Goal: Transaction & Acquisition: Purchase product/service

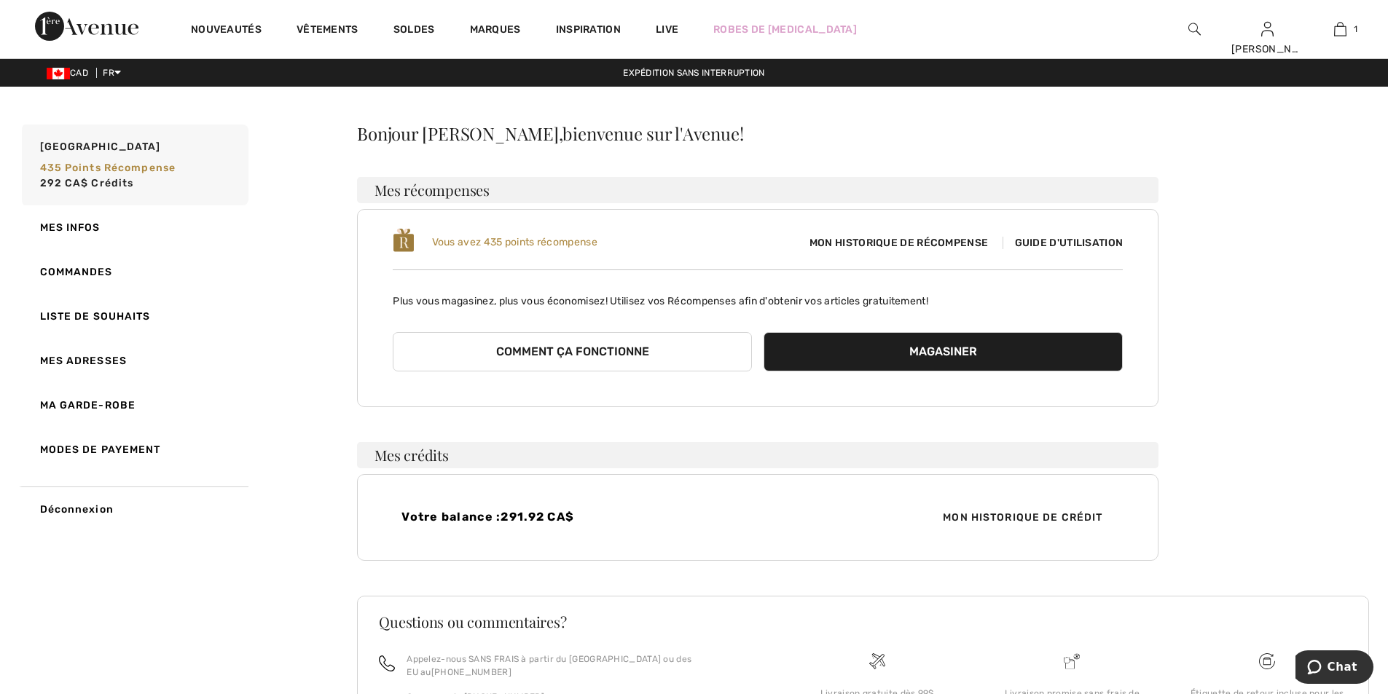
click at [1213, 470] on div "Bonjour Marie Carolr, bienvenue sur l'Avenue! Mes récompenses Vous avez 435 poi…" at bounding box center [863, 488] width 1012 height 726
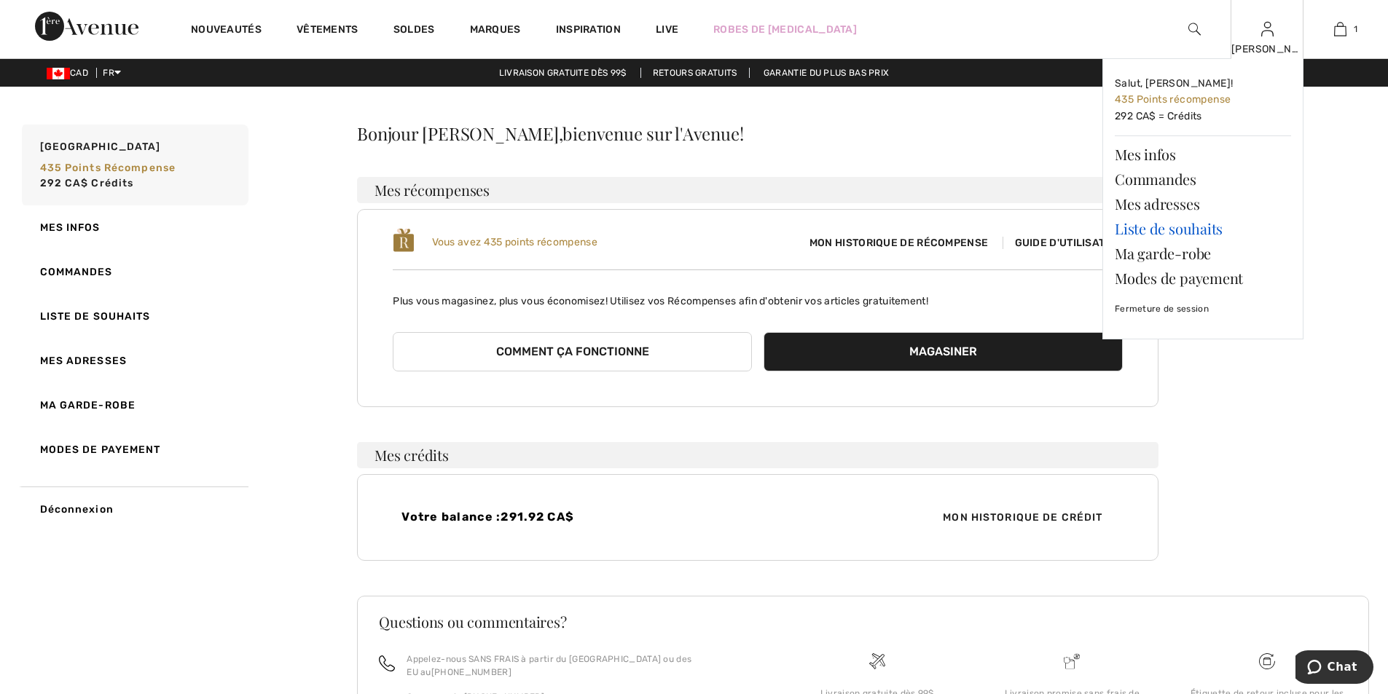
click at [1148, 227] on link "Liste de souhaits" at bounding box center [1202, 228] width 176 height 25
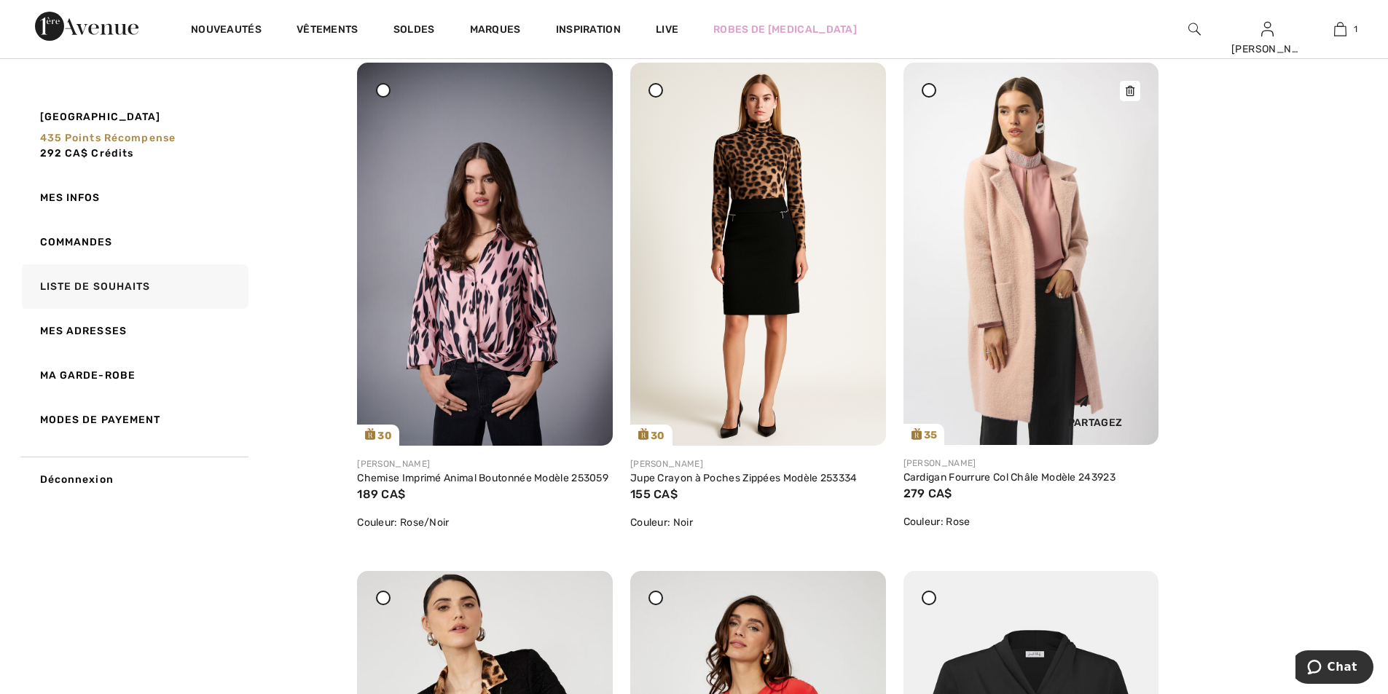
scroll to position [219, 0]
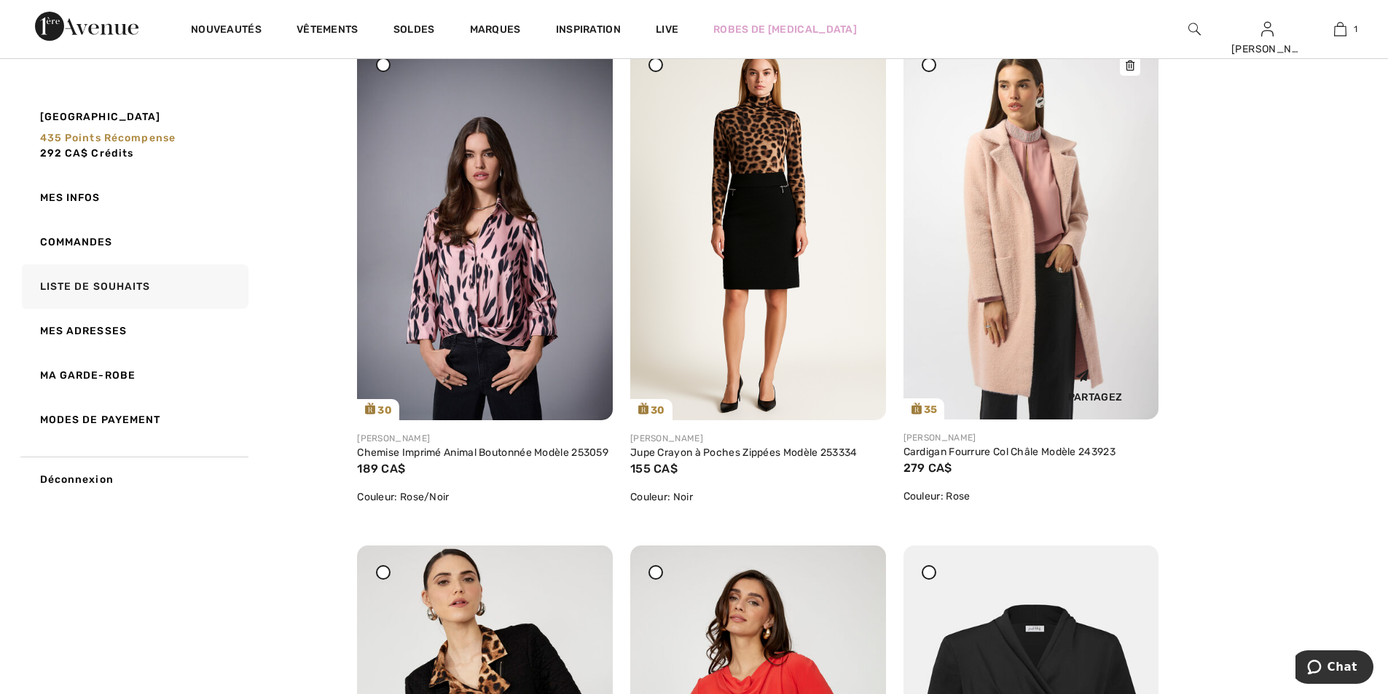
click at [1018, 238] on img at bounding box center [1031, 228] width 256 height 382
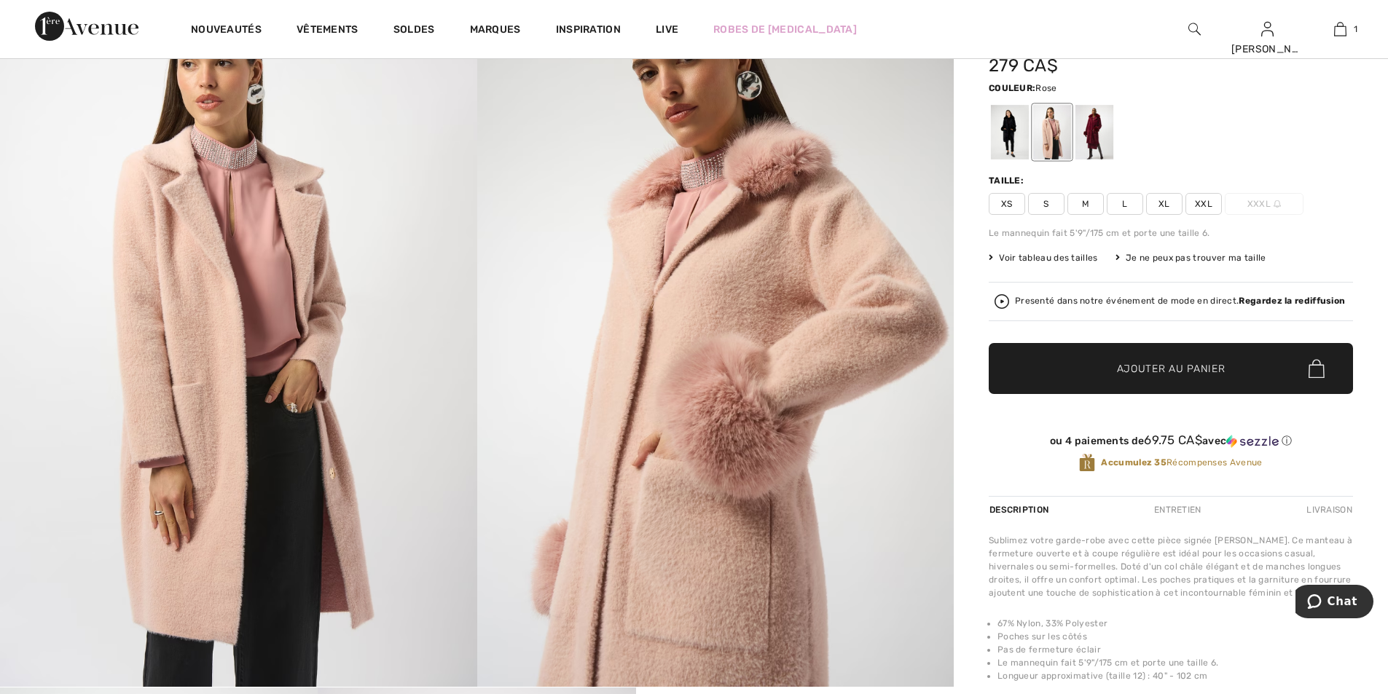
scroll to position [219, 0]
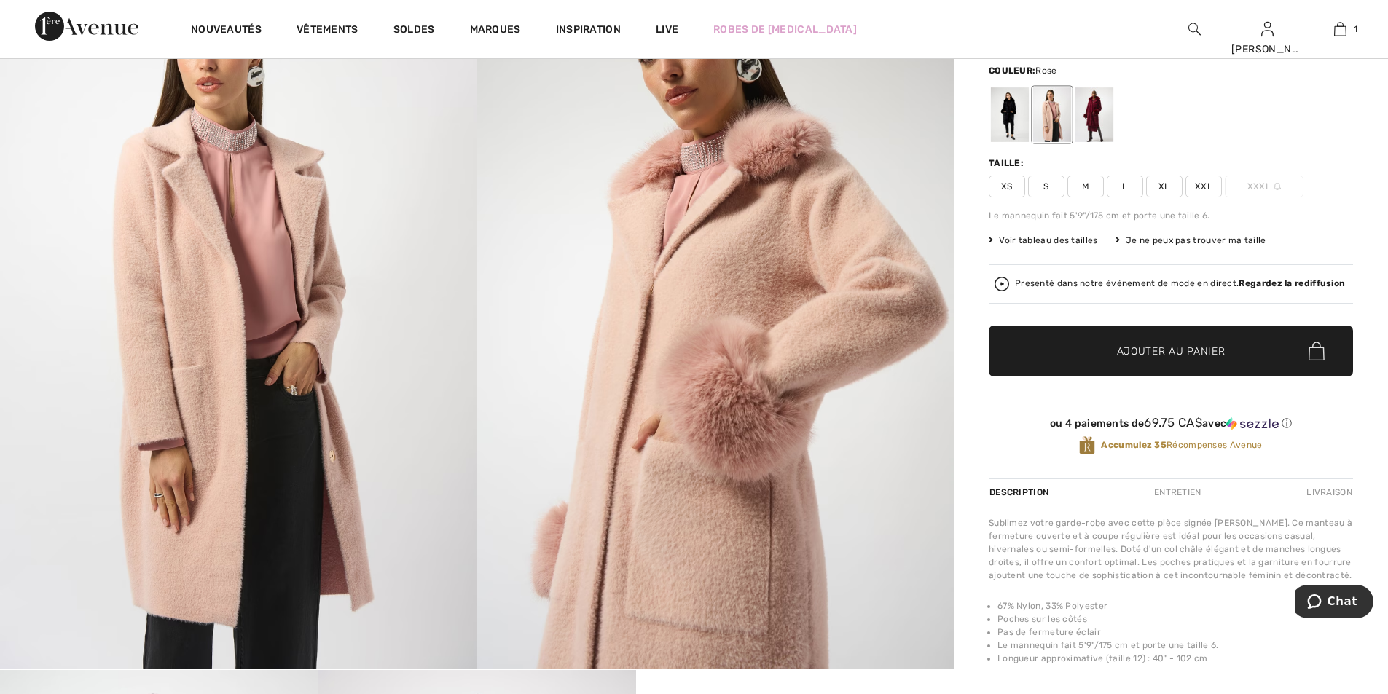
click at [680, 443] on img at bounding box center [715, 312] width 477 height 715
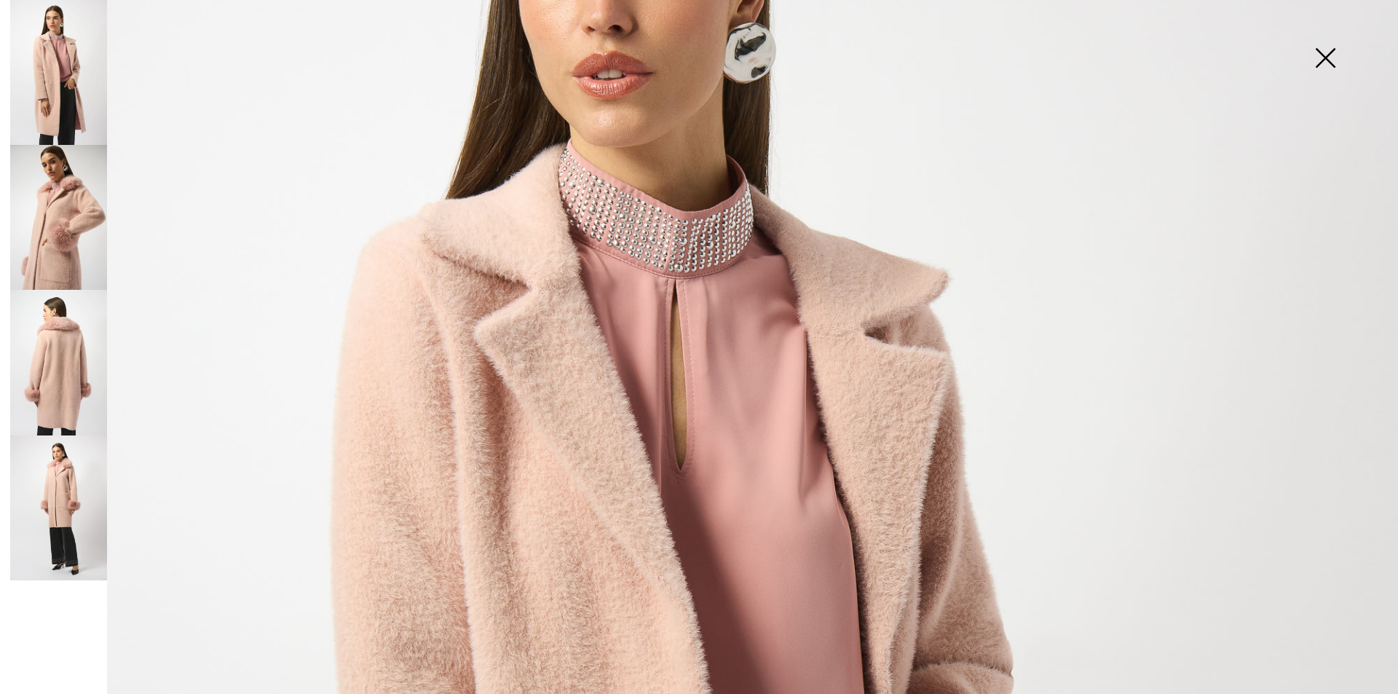
scroll to position [220, 0]
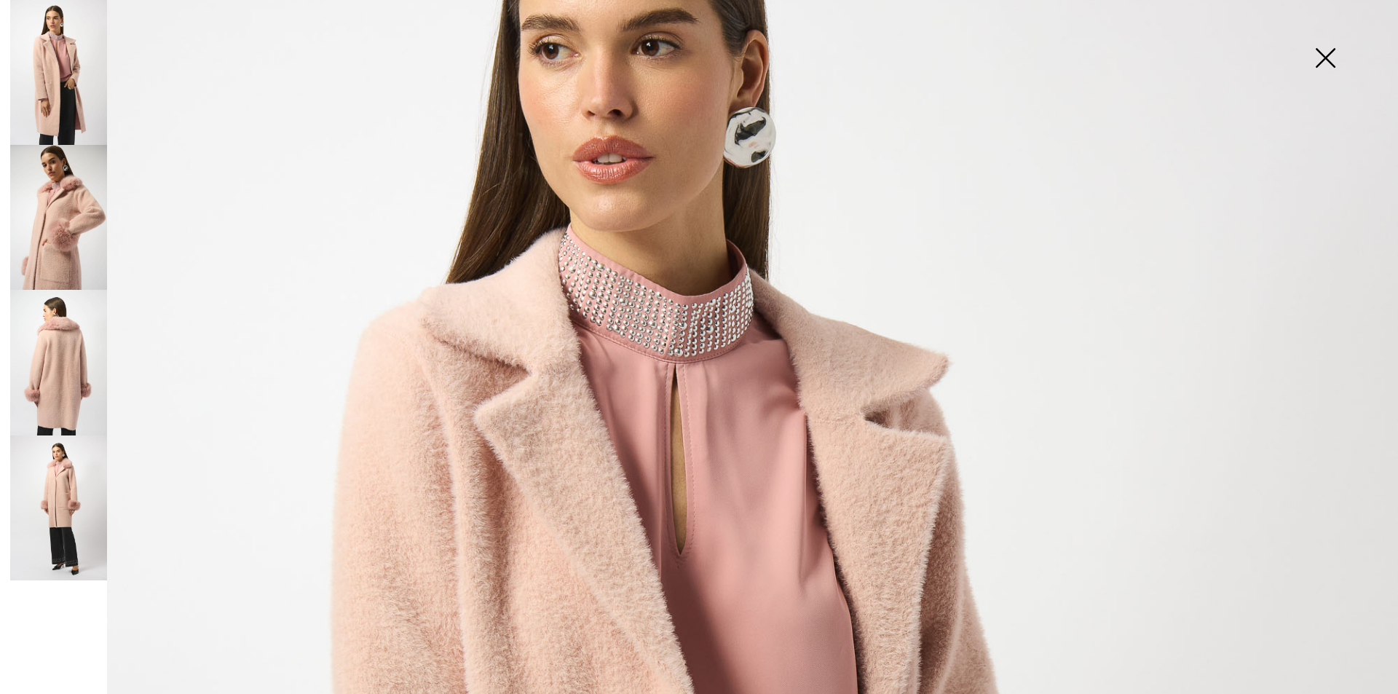
click at [1328, 52] on img at bounding box center [1325, 59] width 73 height 75
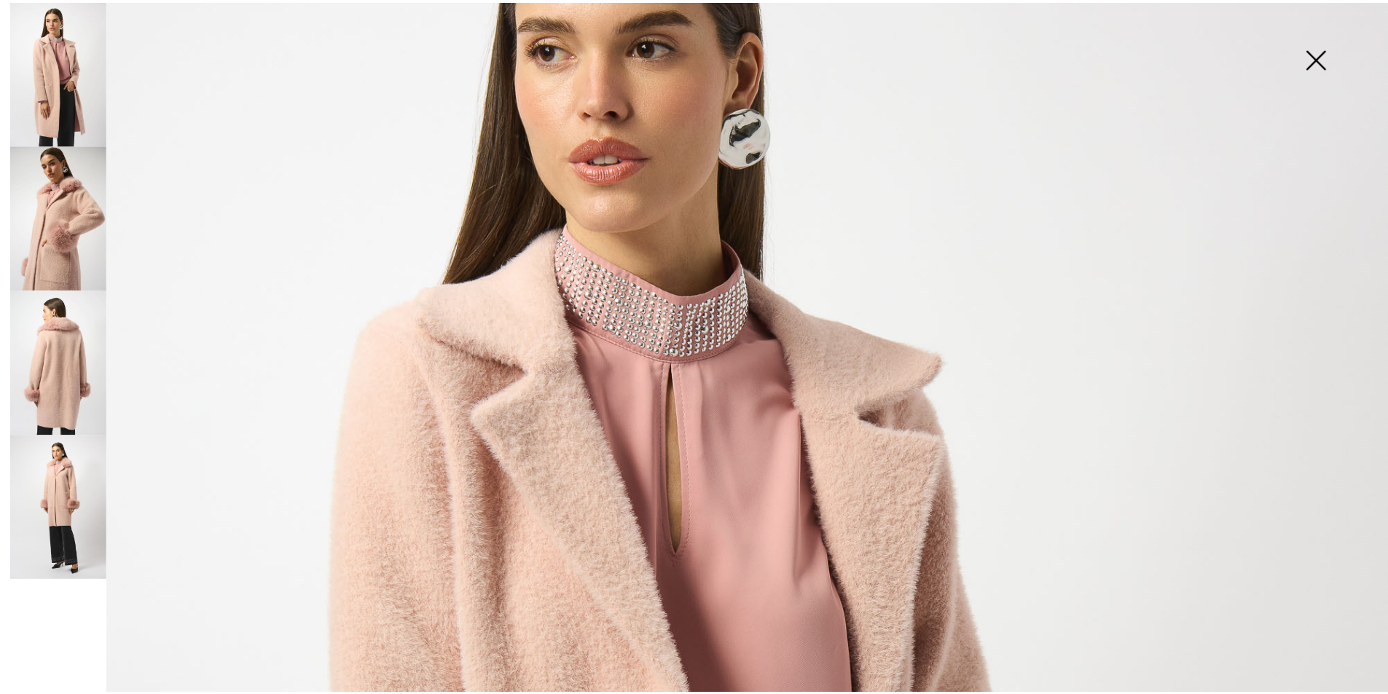
scroll to position [219, 0]
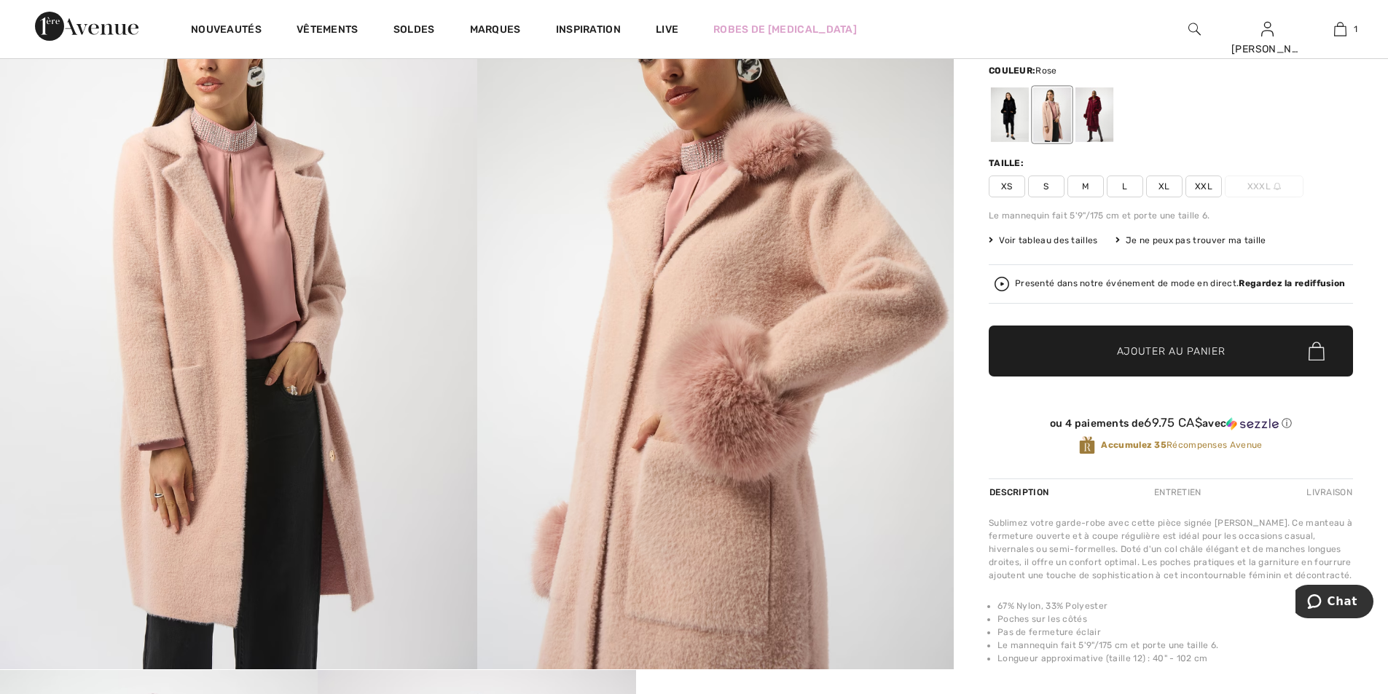
click at [269, 442] on img at bounding box center [238, 312] width 477 height 715
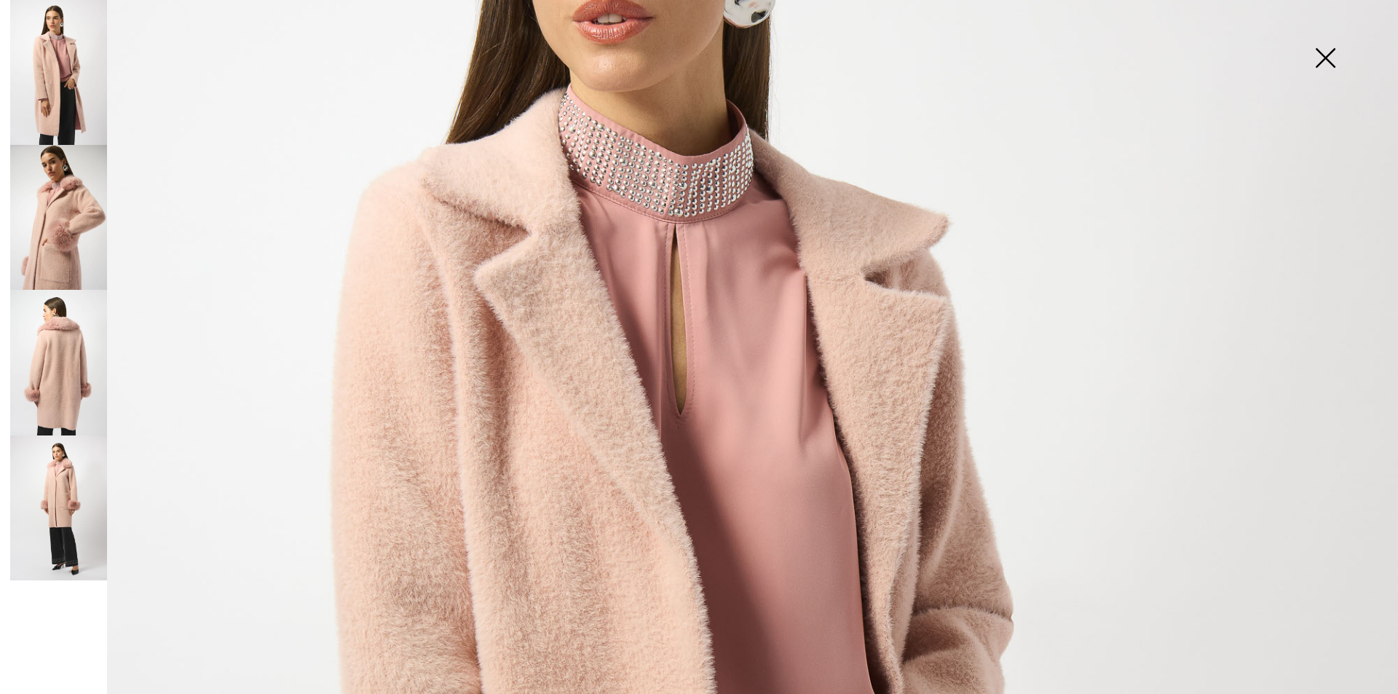
scroll to position [366, 0]
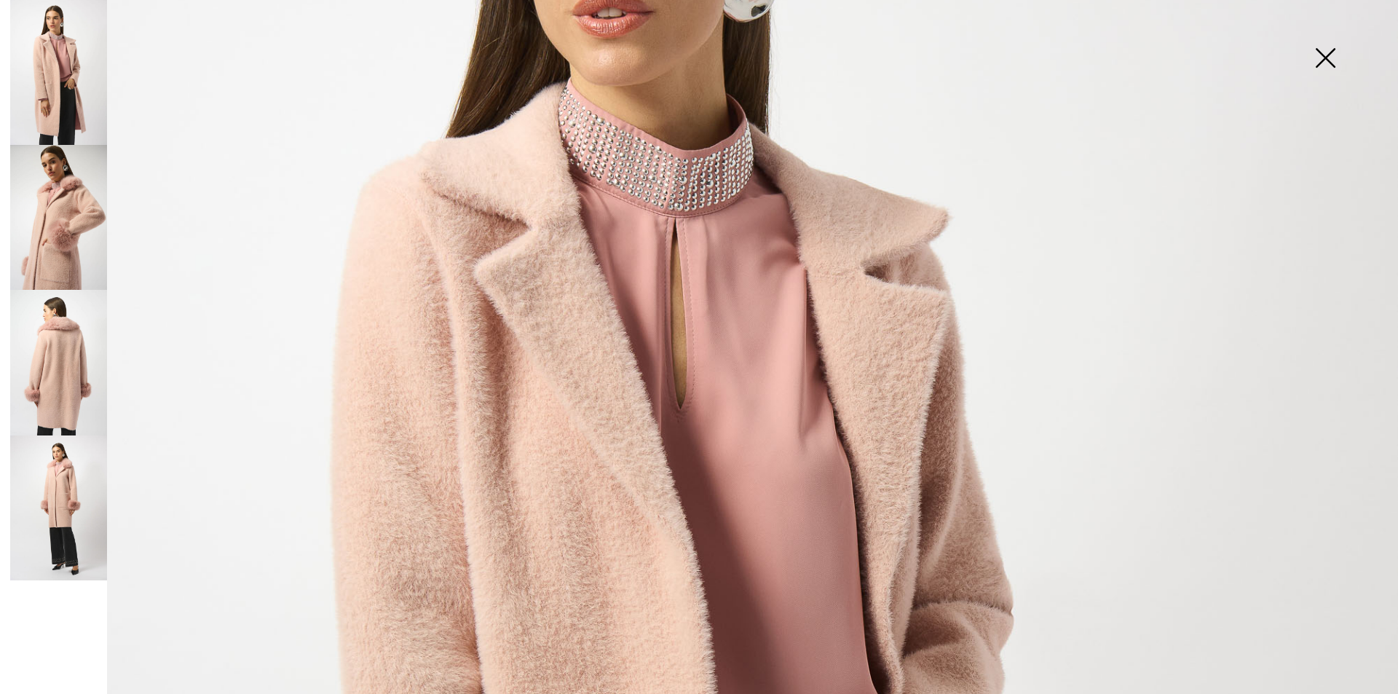
click at [52, 487] on img at bounding box center [58, 508] width 97 height 145
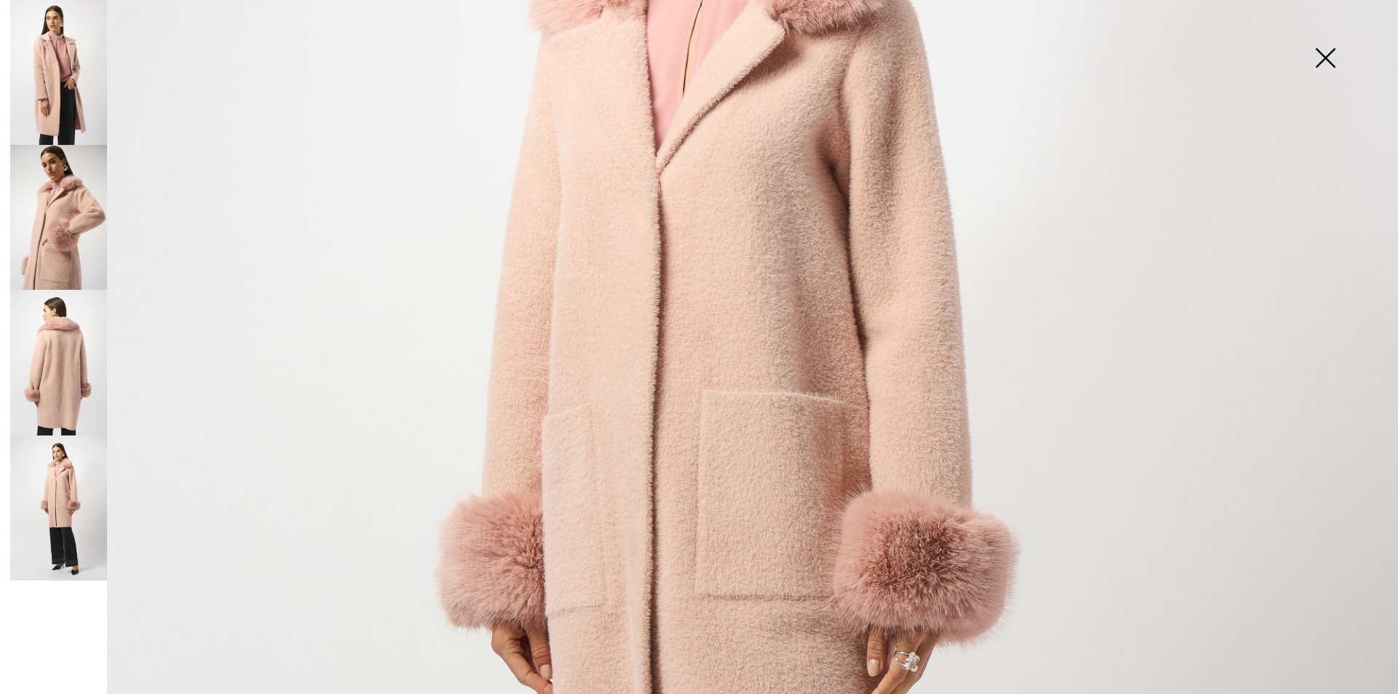
scroll to position [438, 0]
click at [22, 369] on img at bounding box center [58, 362] width 97 height 145
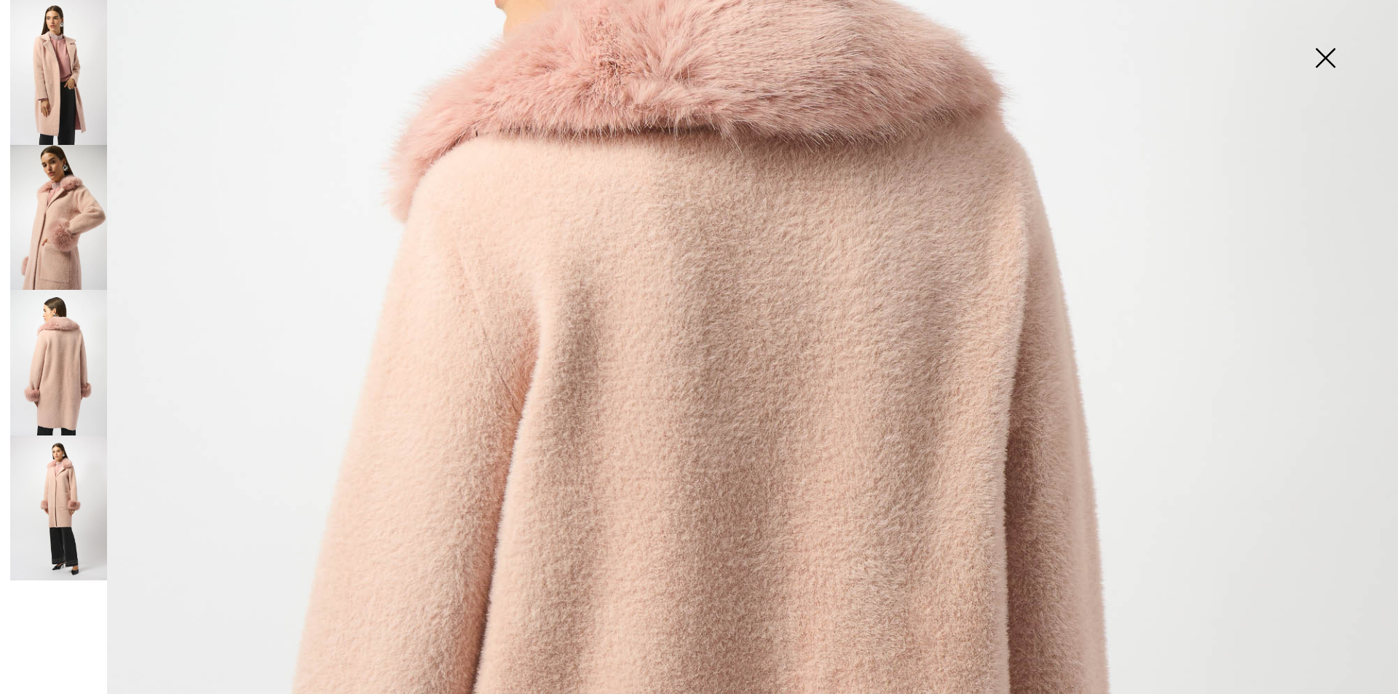
click at [74, 228] on img at bounding box center [58, 217] width 97 height 145
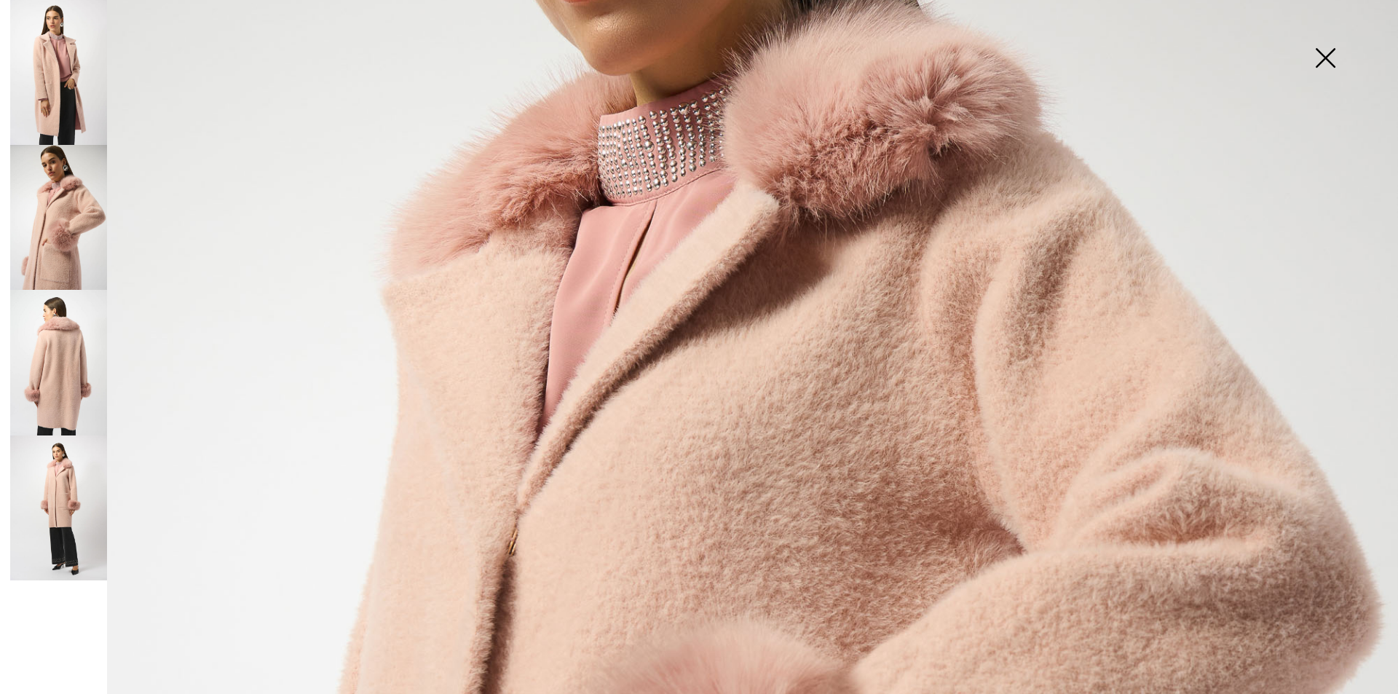
click at [71, 92] on img at bounding box center [58, 72] width 97 height 145
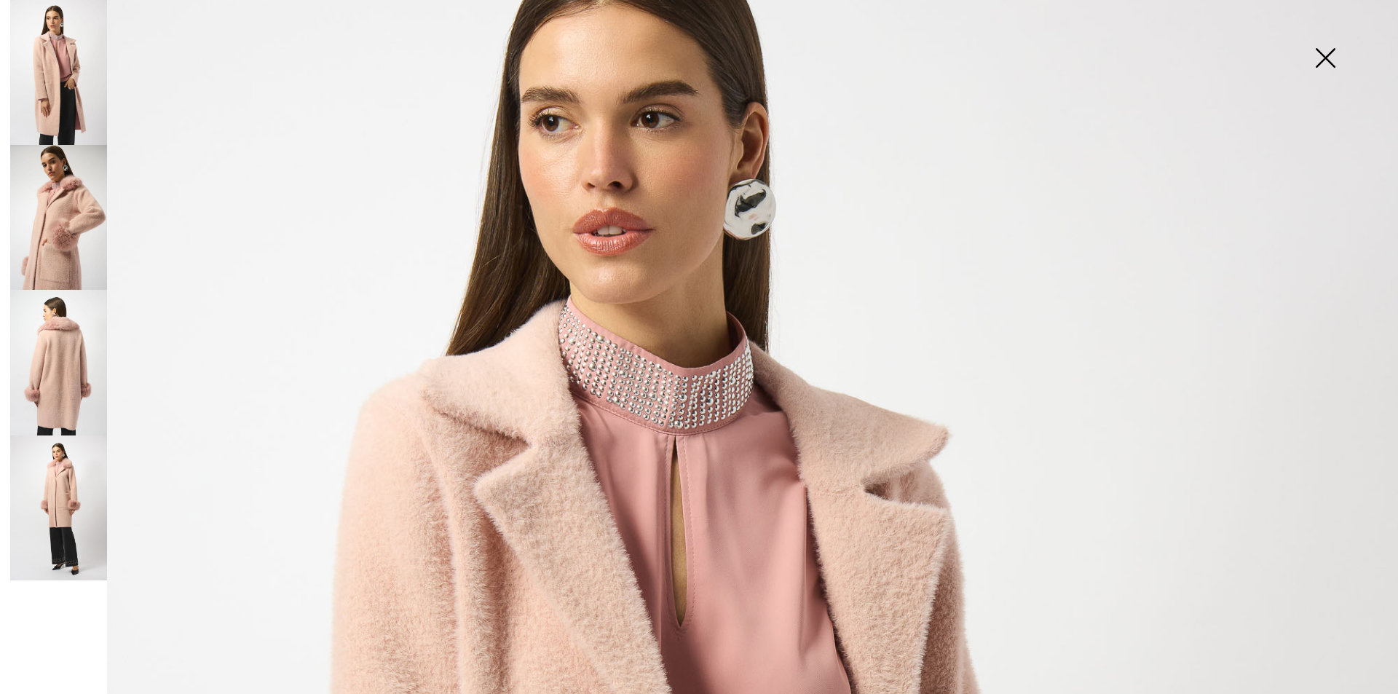
scroll to position [147, 0]
click at [75, 119] on img at bounding box center [58, 72] width 97 height 145
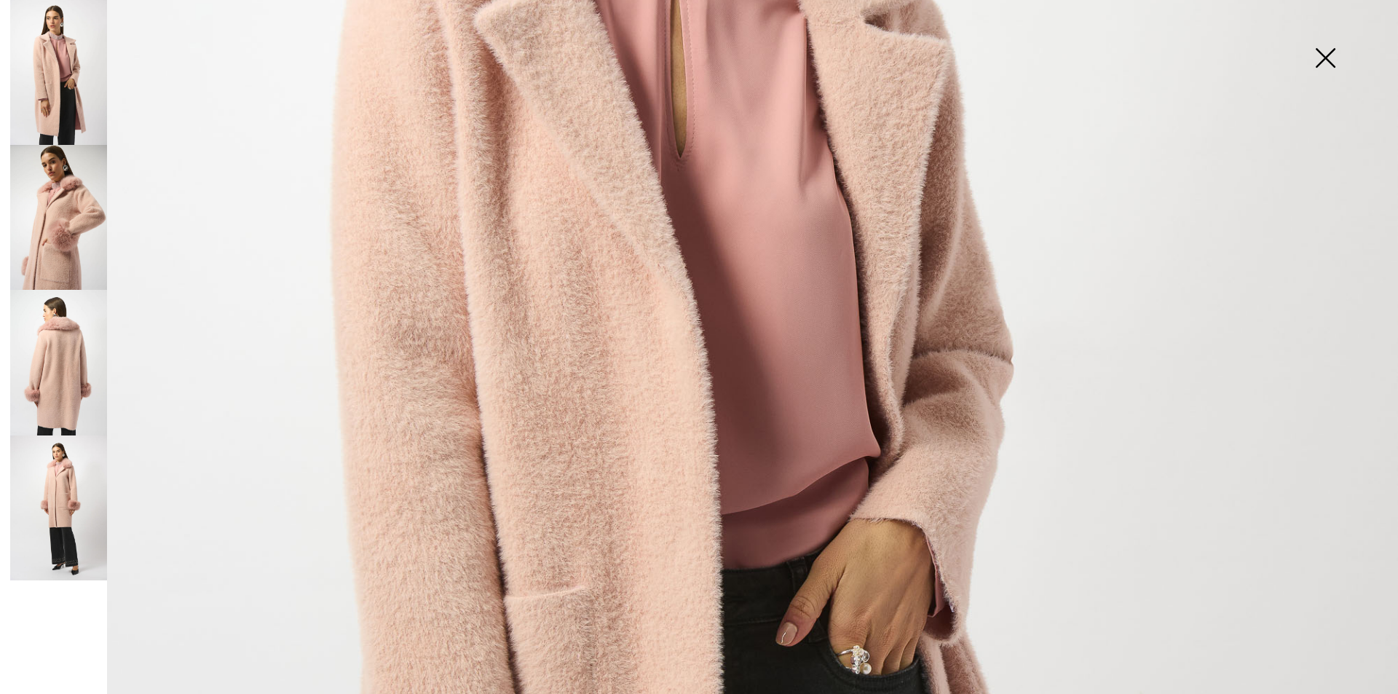
scroll to position [730, 0]
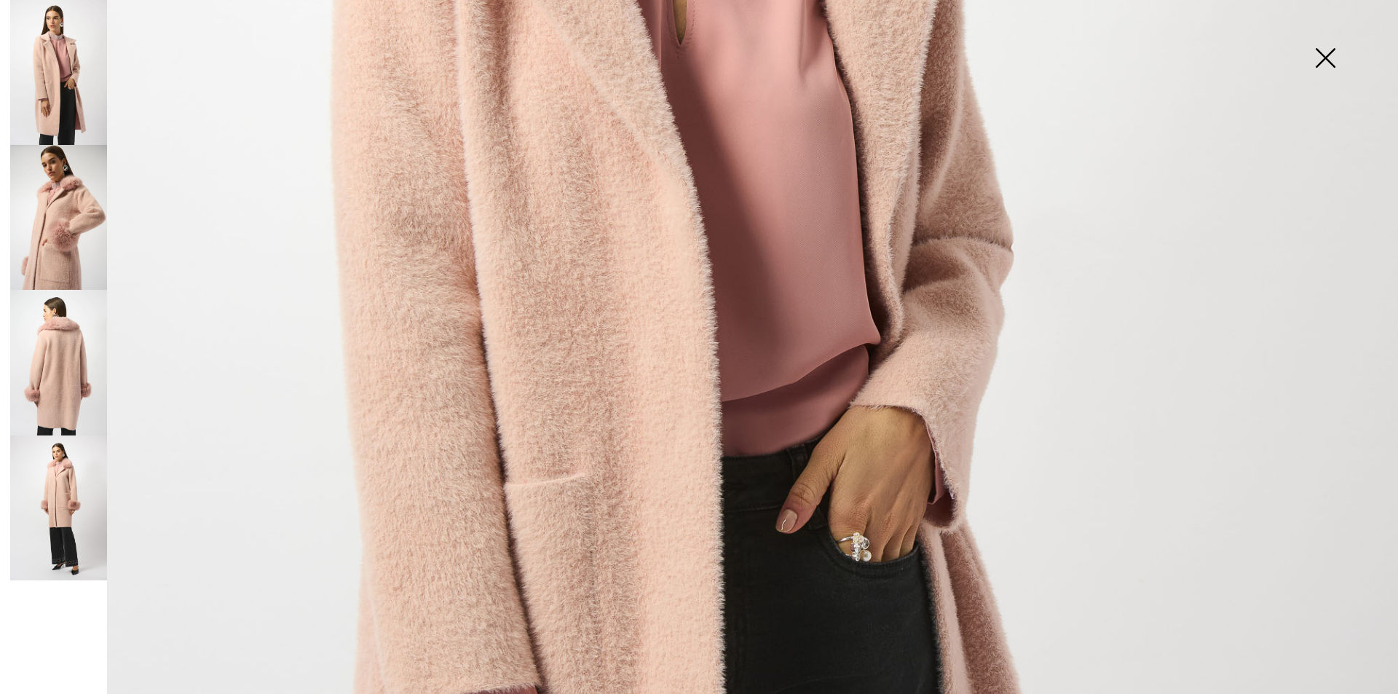
click at [1323, 63] on img at bounding box center [1325, 59] width 73 height 75
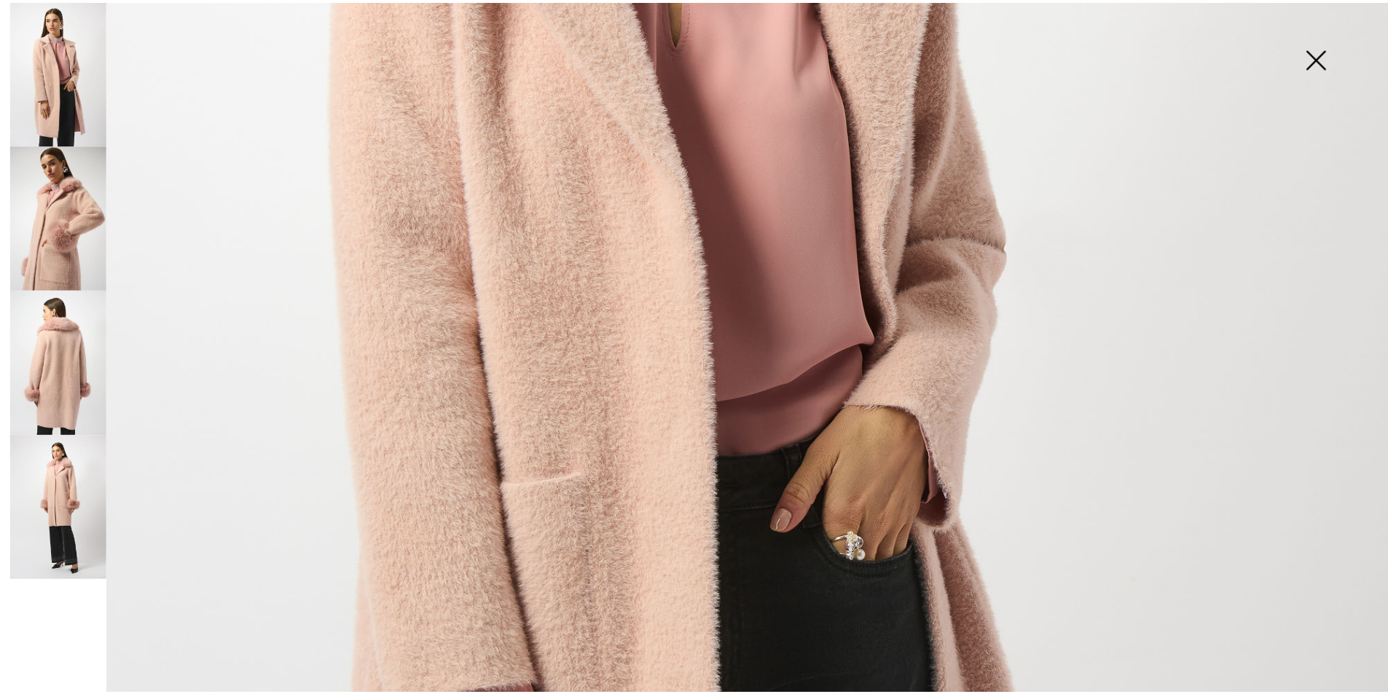
scroll to position [219, 0]
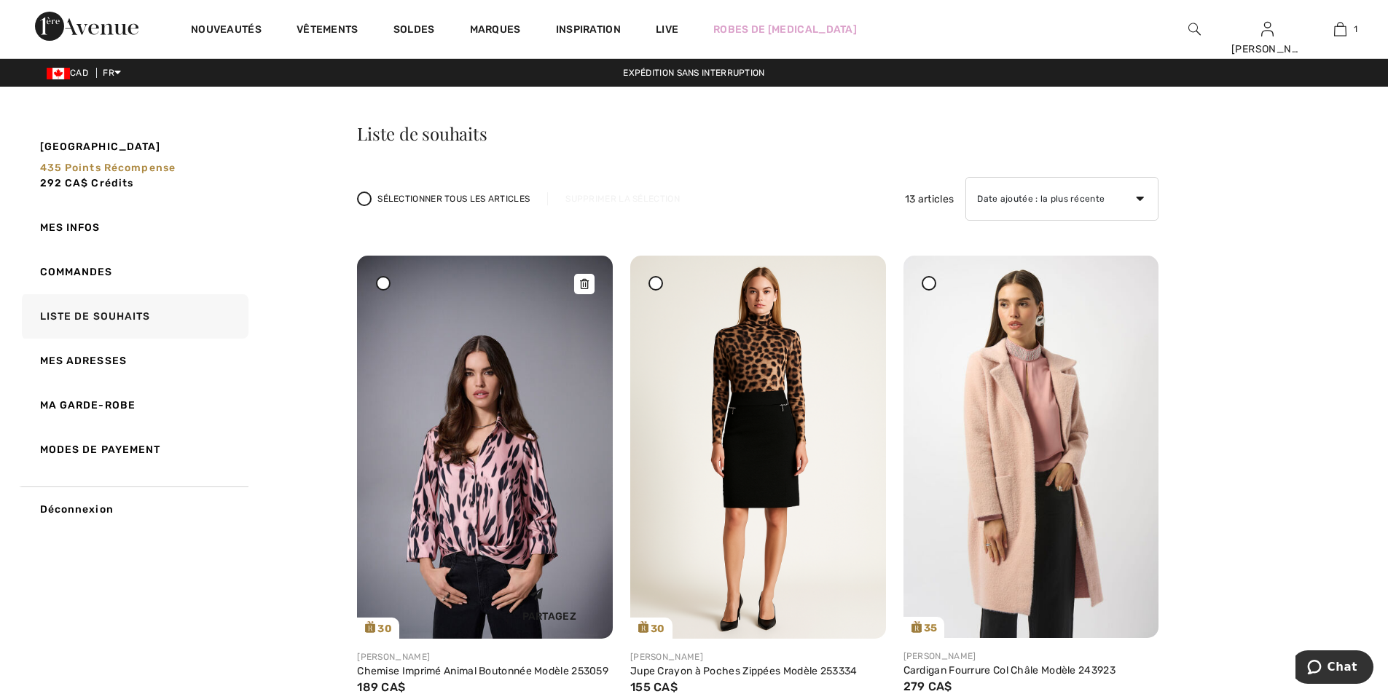
click at [462, 460] on img at bounding box center [485, 447] width 256 height 383
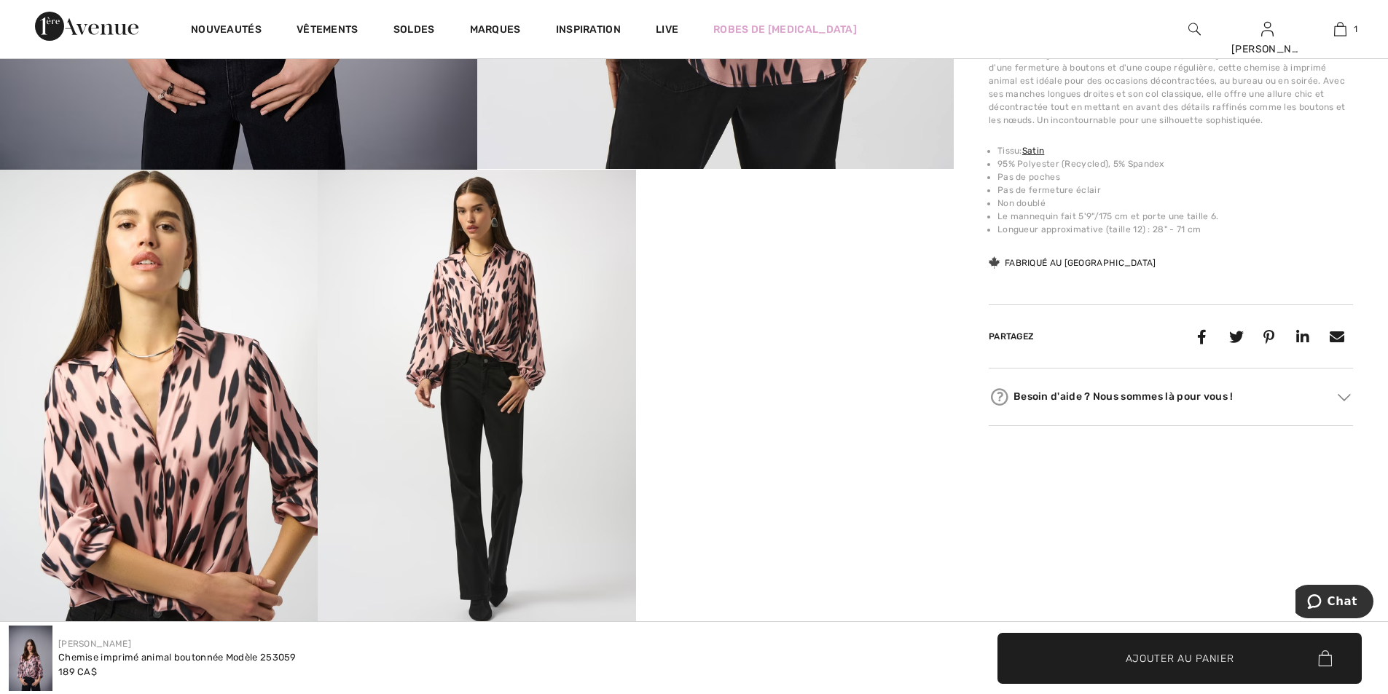
scroll to position [801, 0]
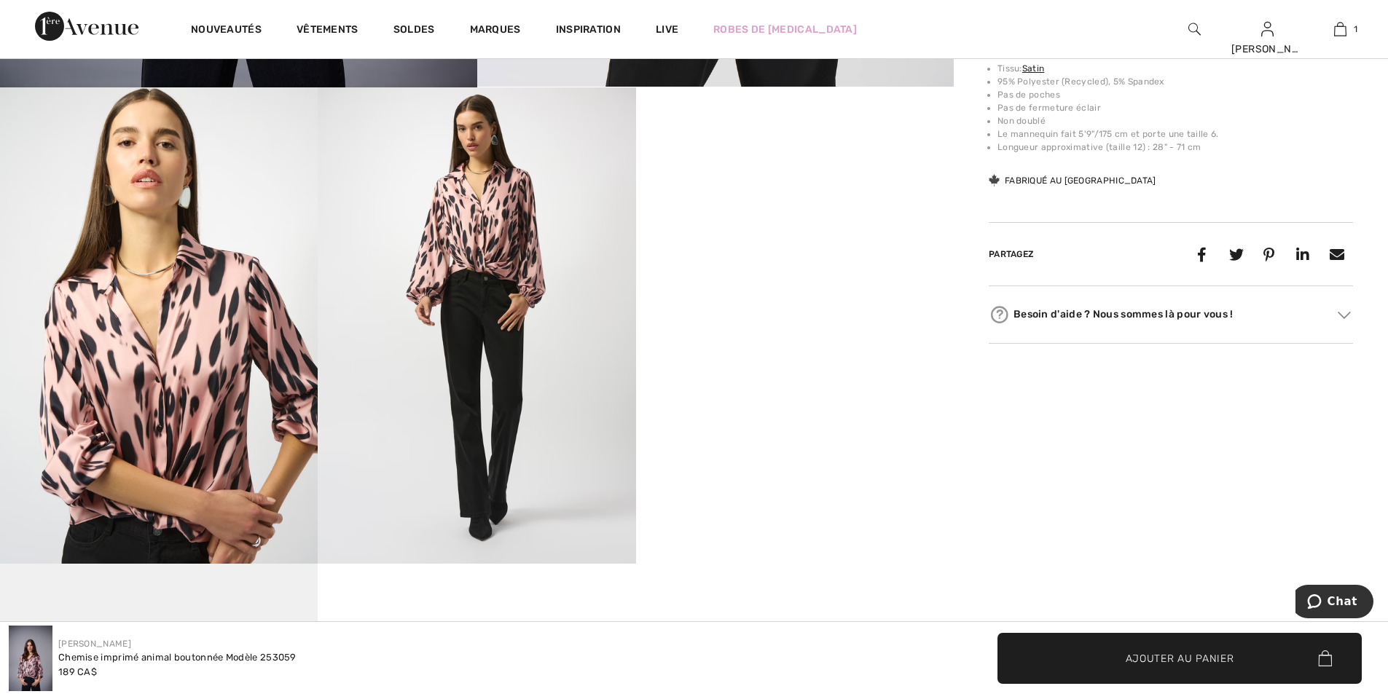
click at [526, 299] on img at bounding box center [477, 325] width 318 height 476
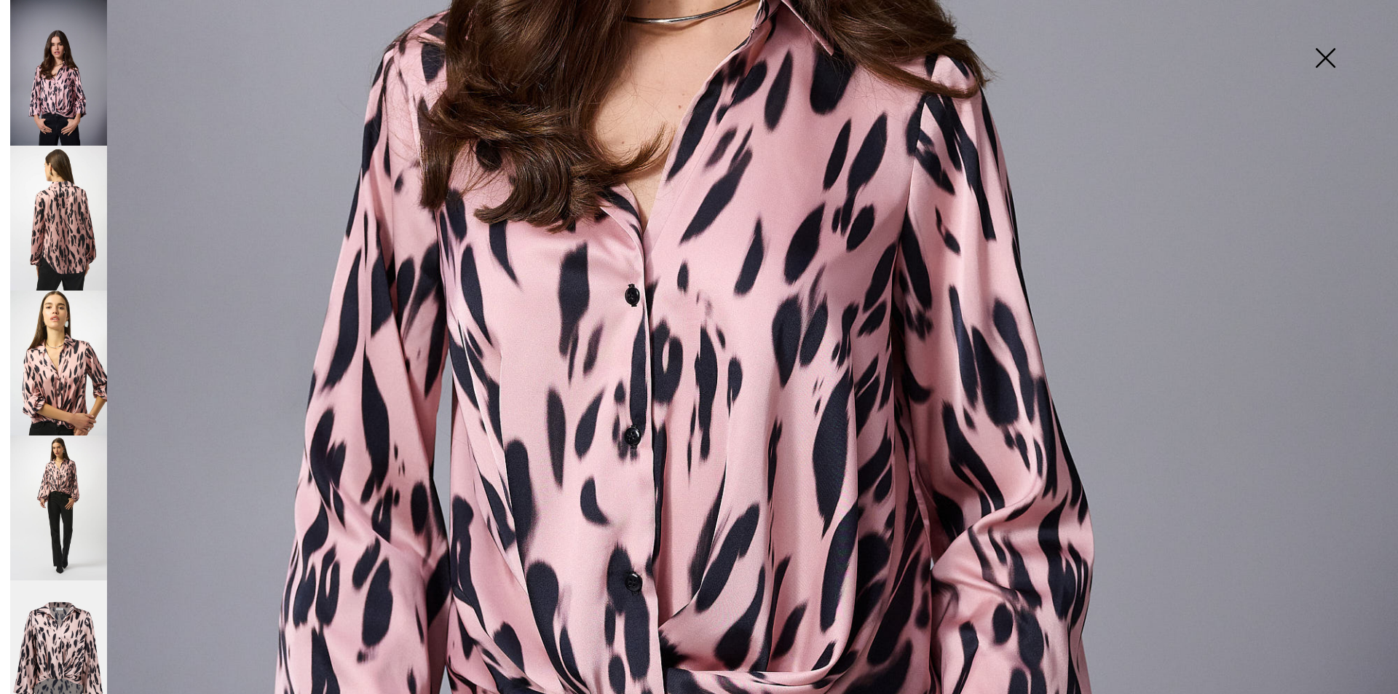
scroll to position [732, 0]
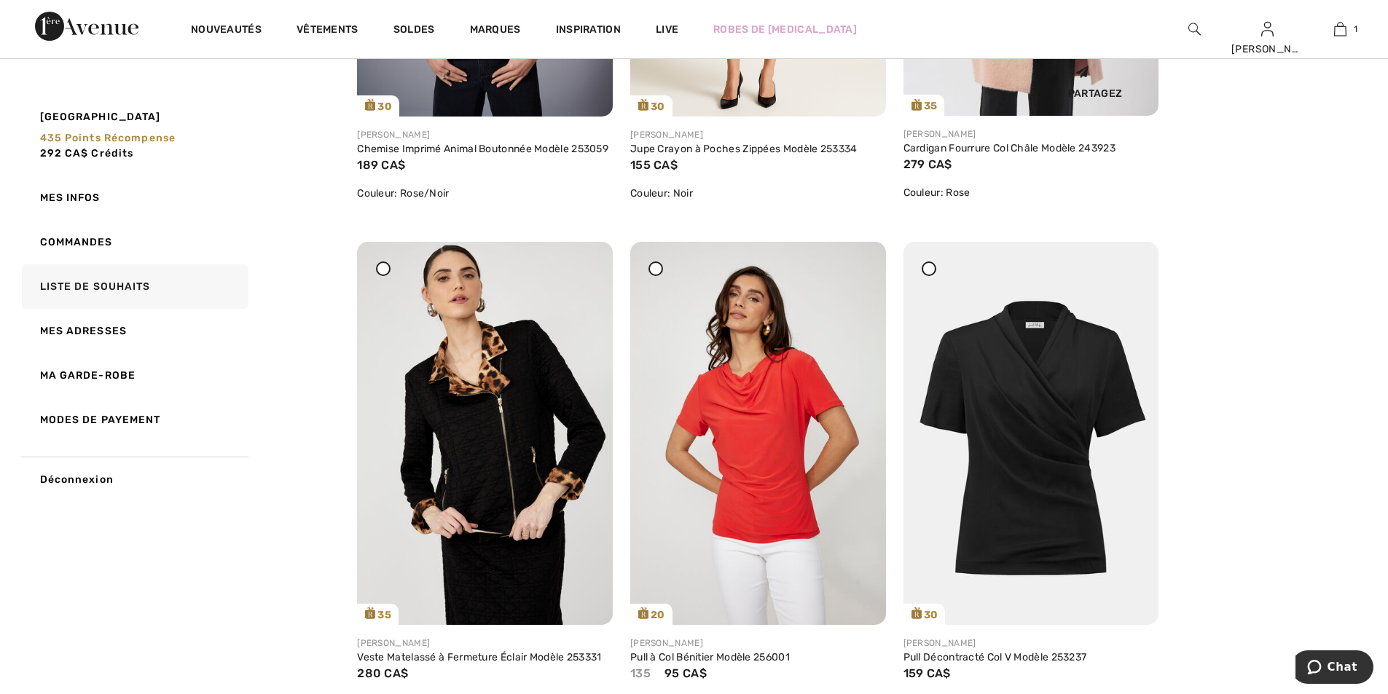
scroll to position [364, 0]
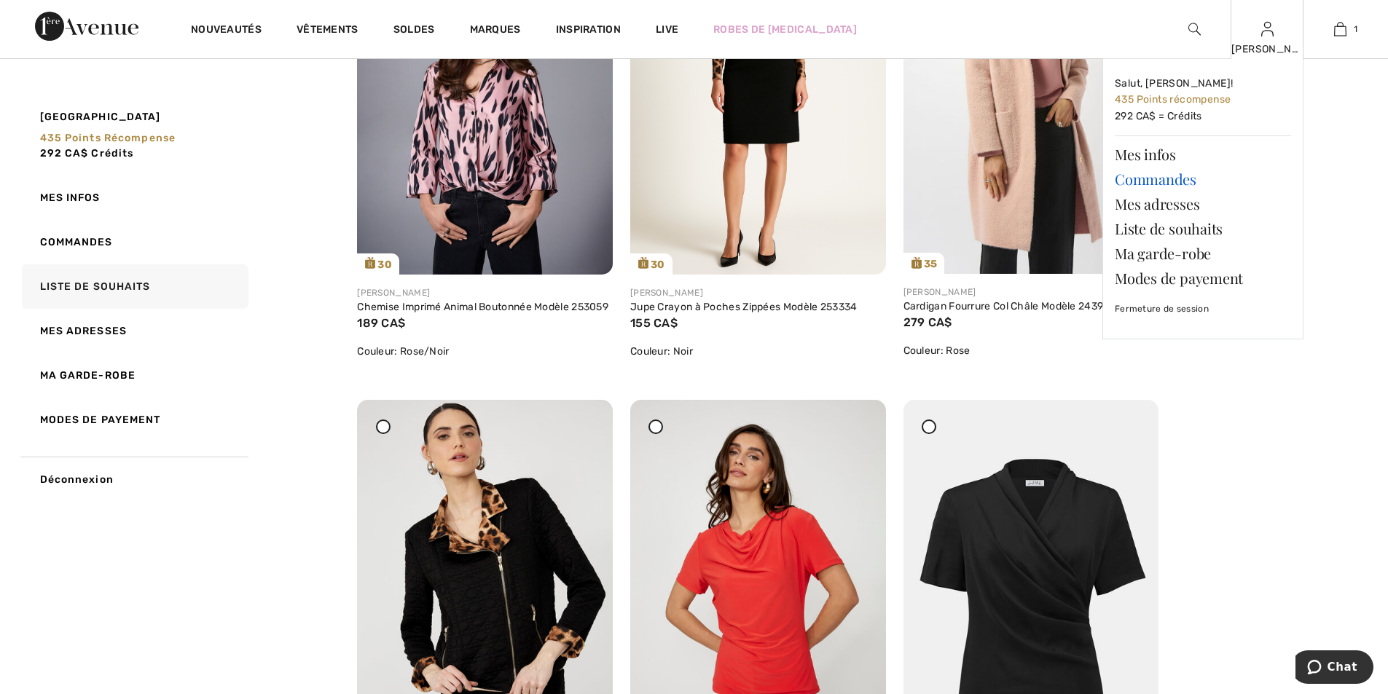
click at [1168, 176] on link "Commandes" at bounding box center [1202, 179] width 176 height 25
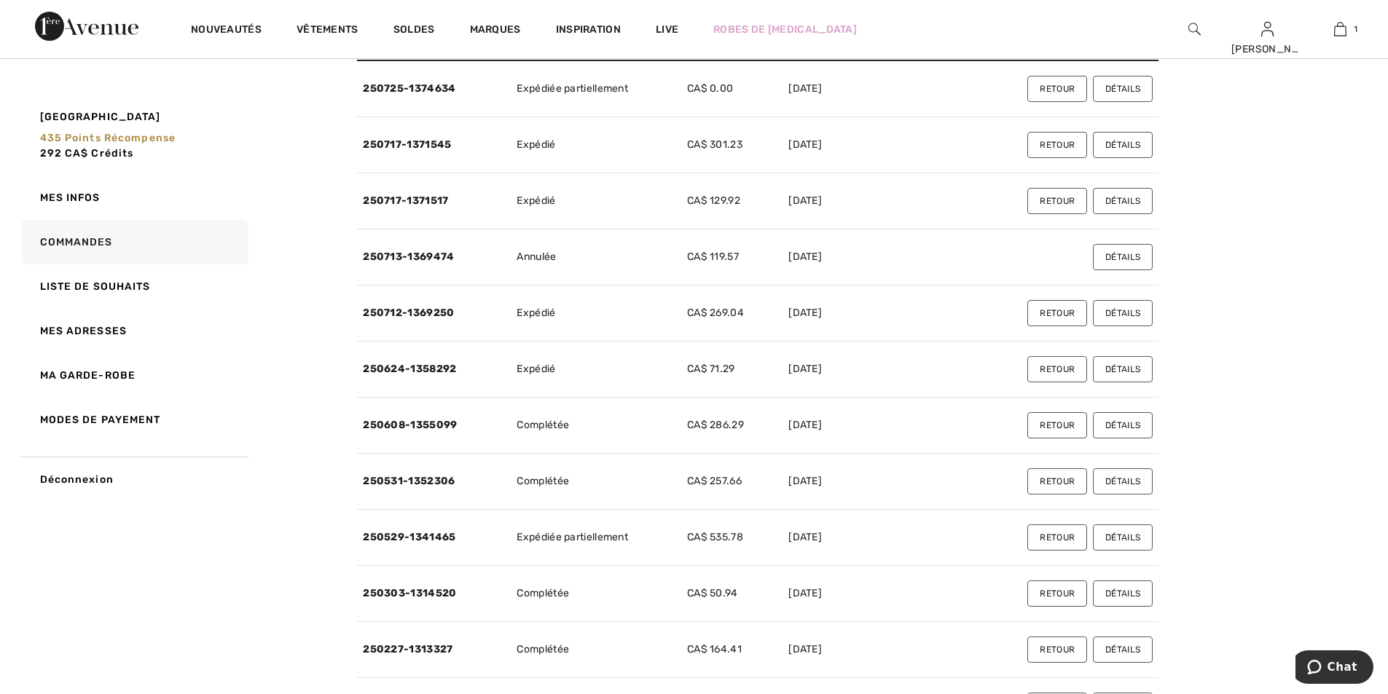
scroll to position [146, 0]
click at [449, 535] on link "250529-1341465" at bounding box center [409, 536] width 93 height 12
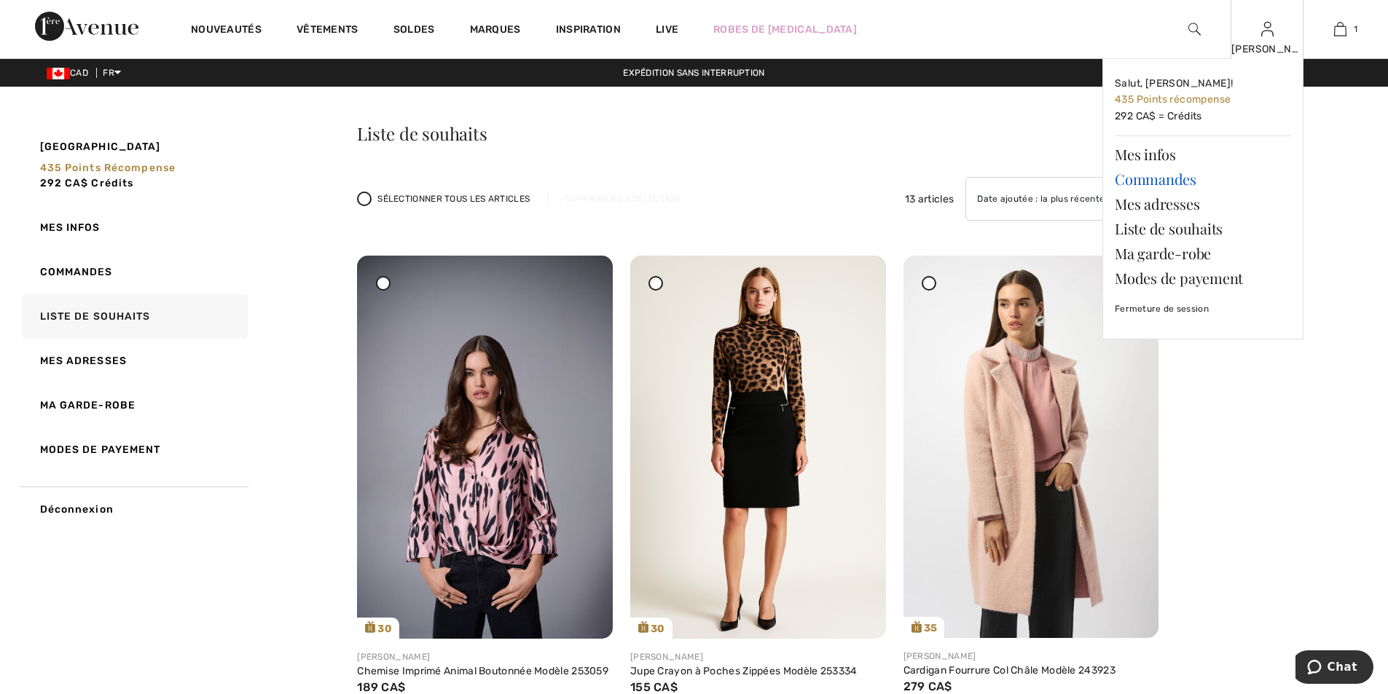
click at [1179, 188] on link "Commandes" at bounding box center [1202, 179] width 176 height 25
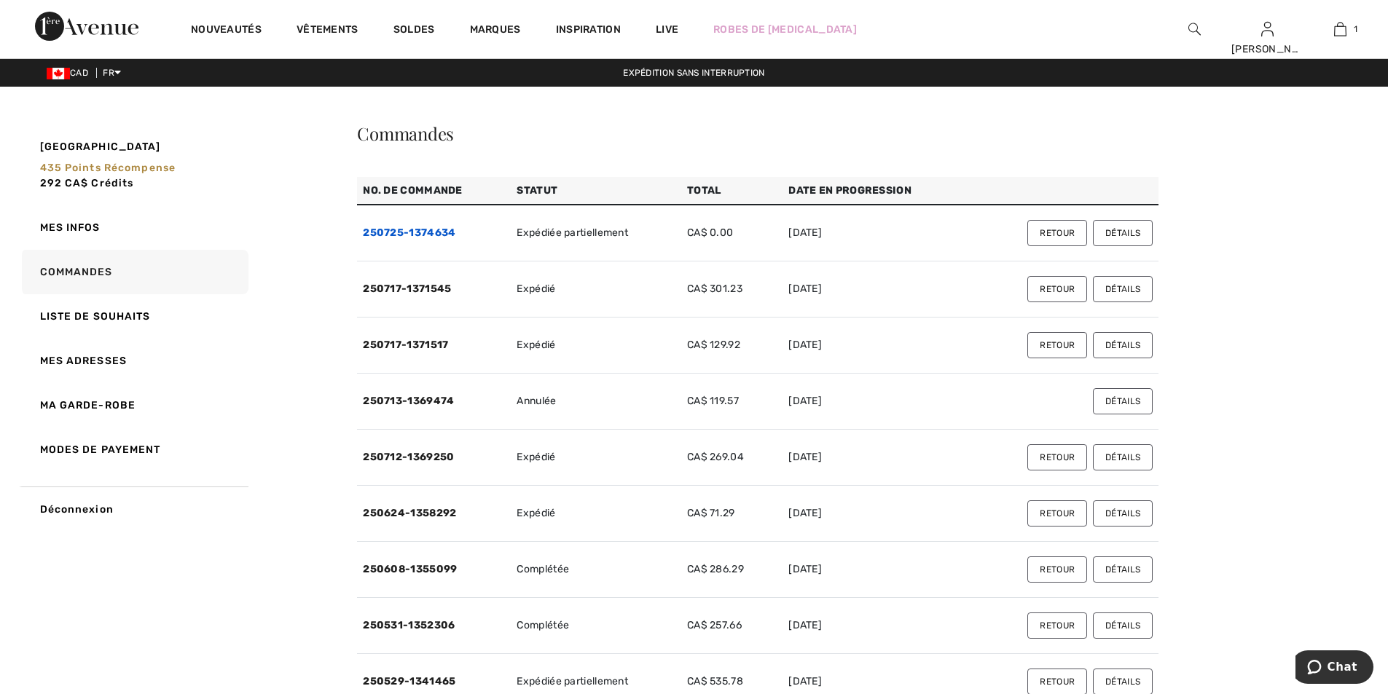
click at [437, 228] on link "250725-1374634" at bounding box center [409, 233] width 93 height 12
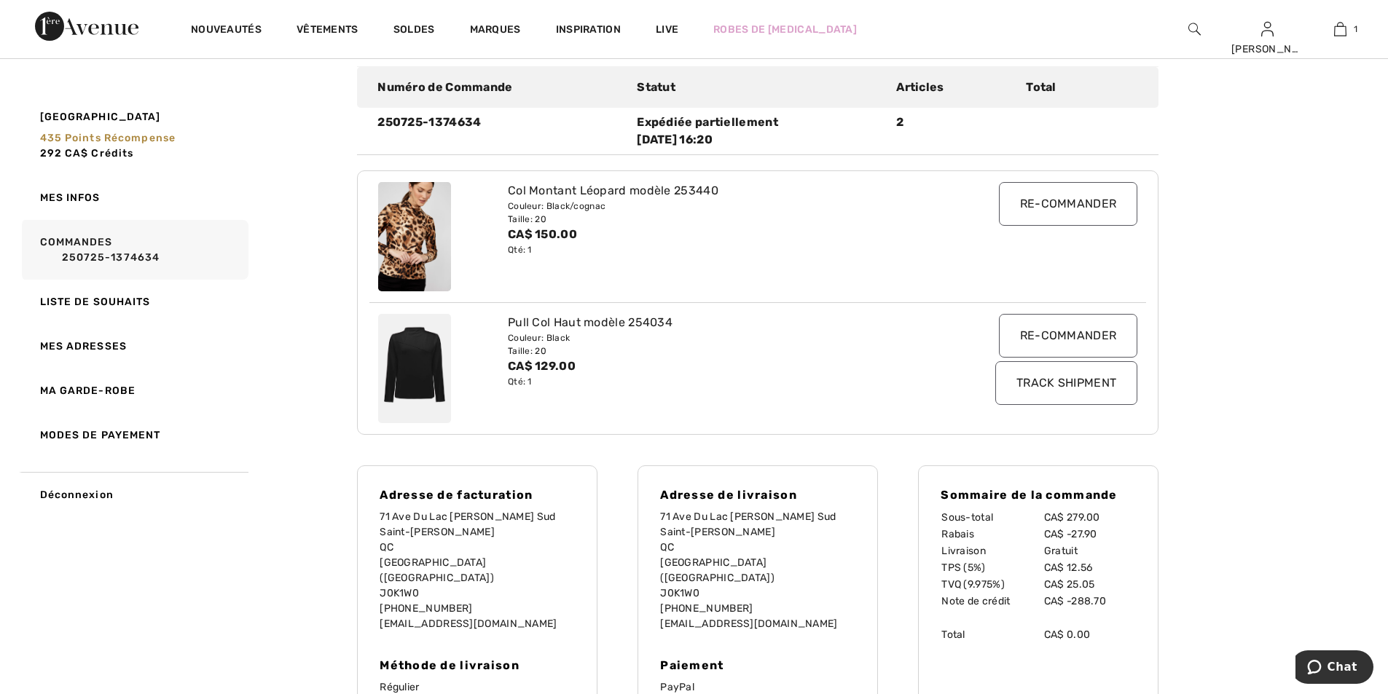
scroll to position [25, 0]
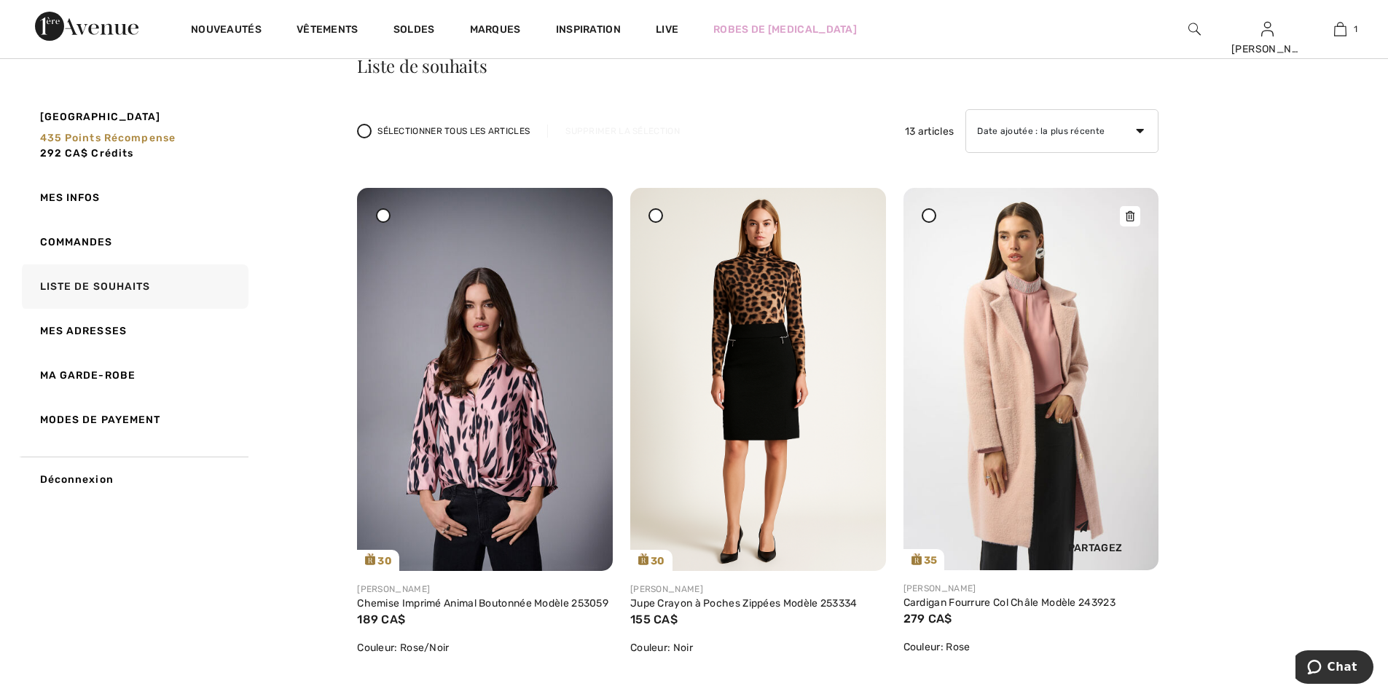
scroll to position [146, 0]
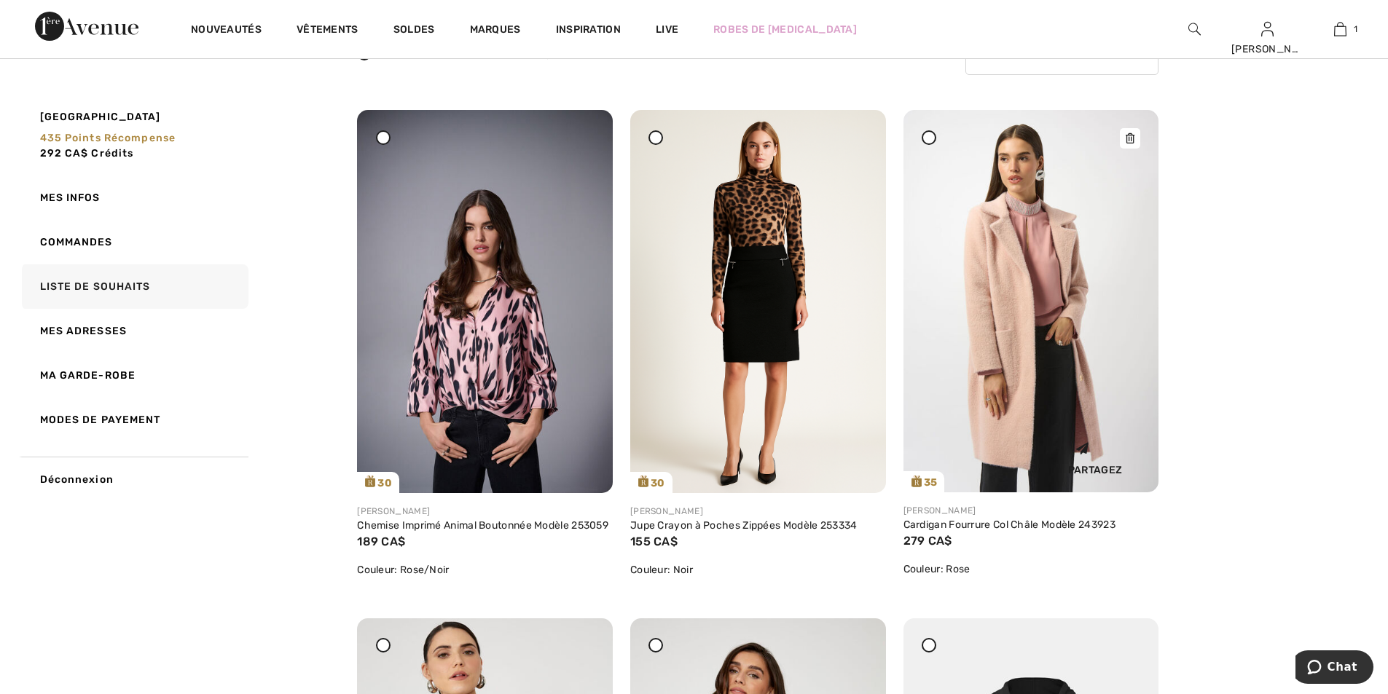
click at [1019, 363] on img at bounding box center [1031, 301] width 256 height 382
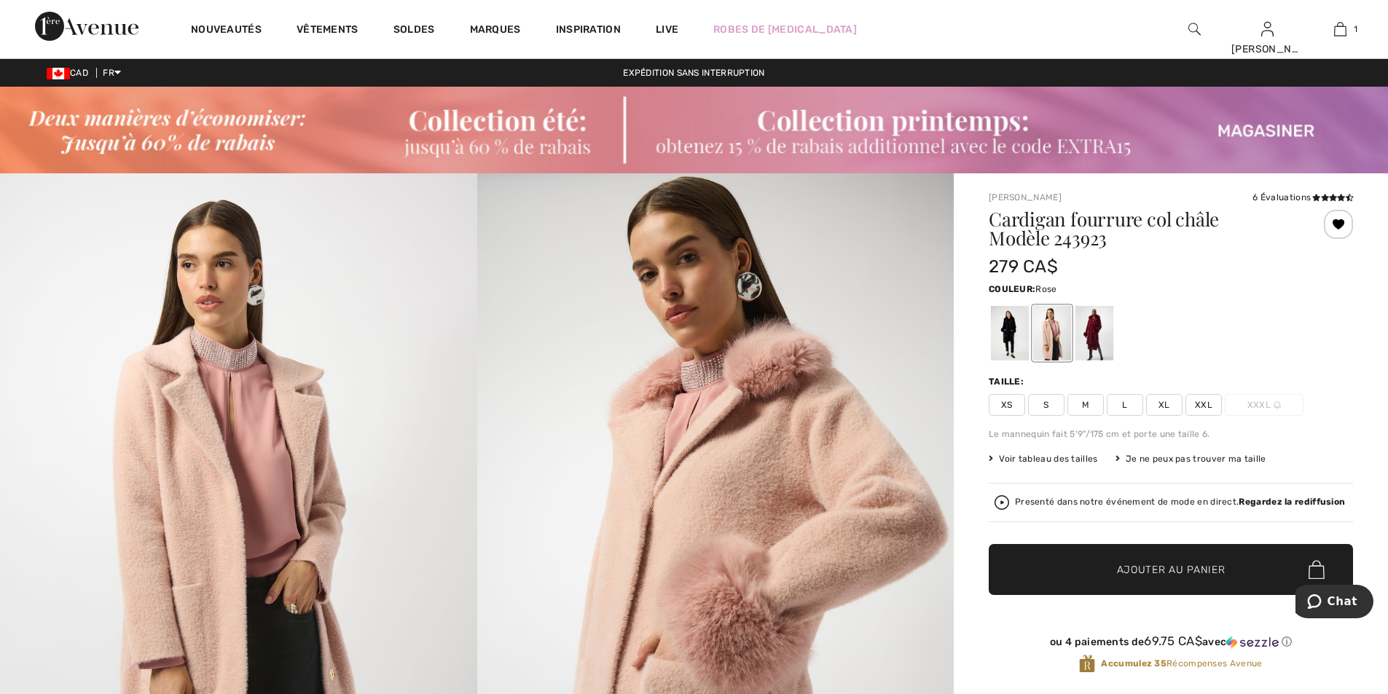
click at [1163, 404] on span "XL" at bounding box center [1164, 405] width 36 height 22
click at [1154, 572] on span "Ajouter au panier" at bounding box center [1171, 569] width 109 height 15
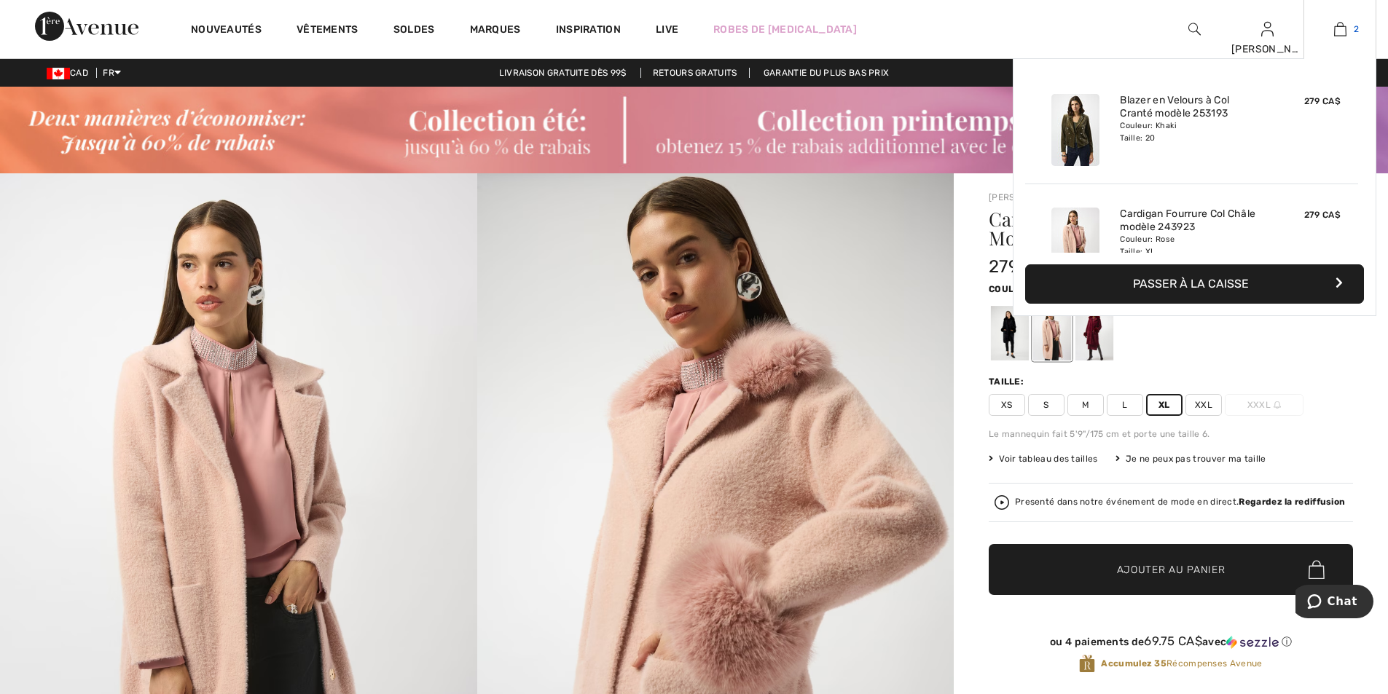
click at [1342, 32] on img at bounding box center [1340, 28] width 12 height 17
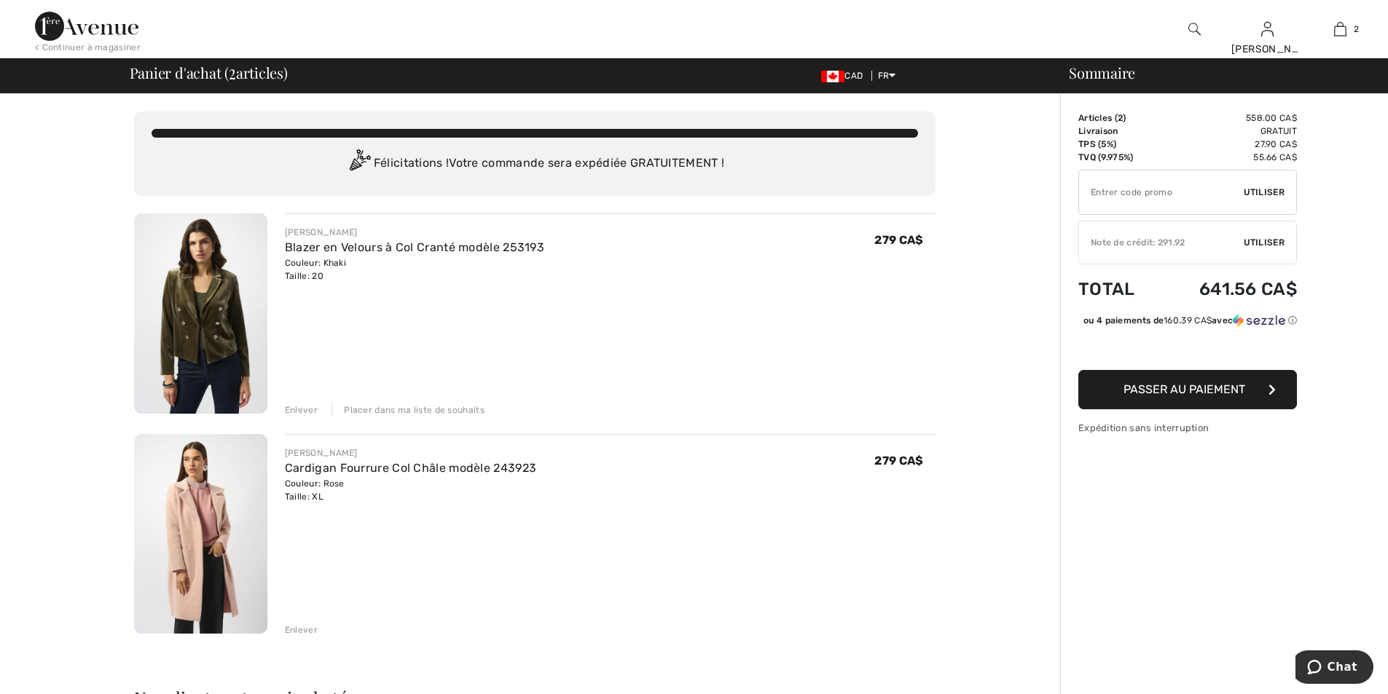
click at [307, 407] on div "Enlever" at bounding box center [301, 410] width 33 height 13
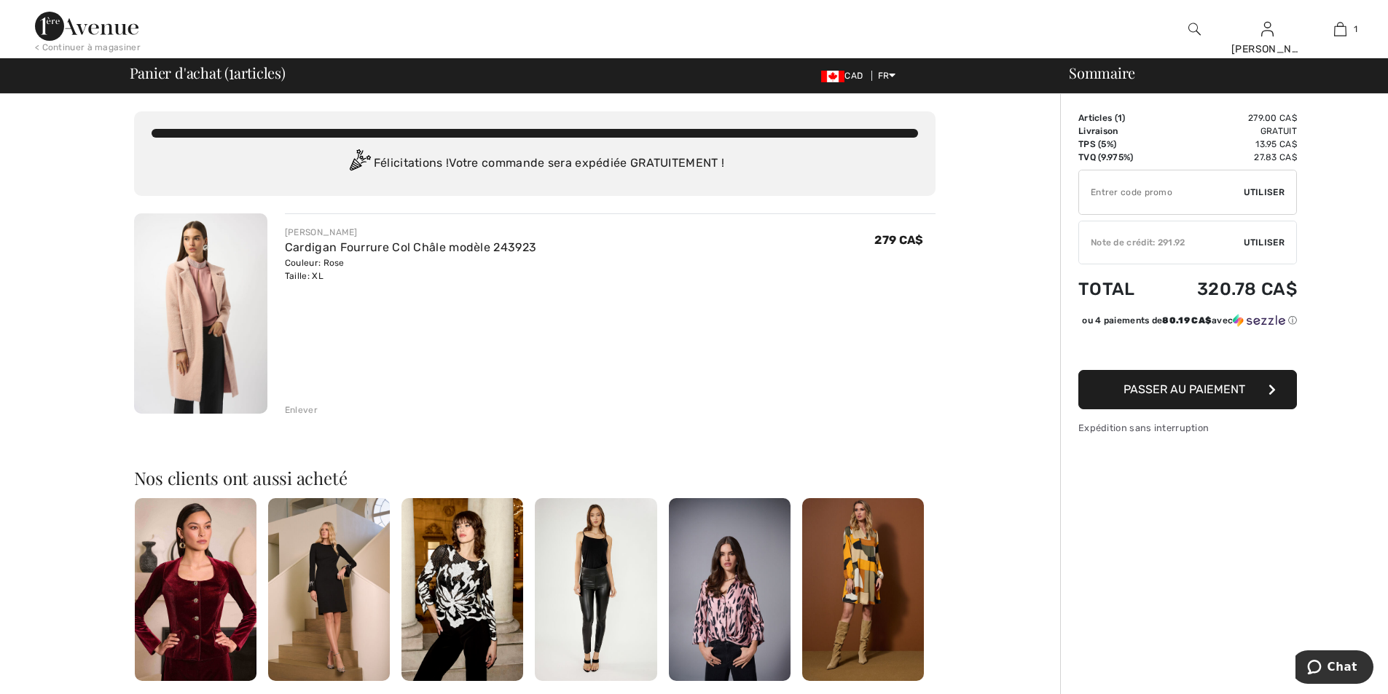
click at [184, 296] on img at bounding box center [200, 313] width 133 height 200
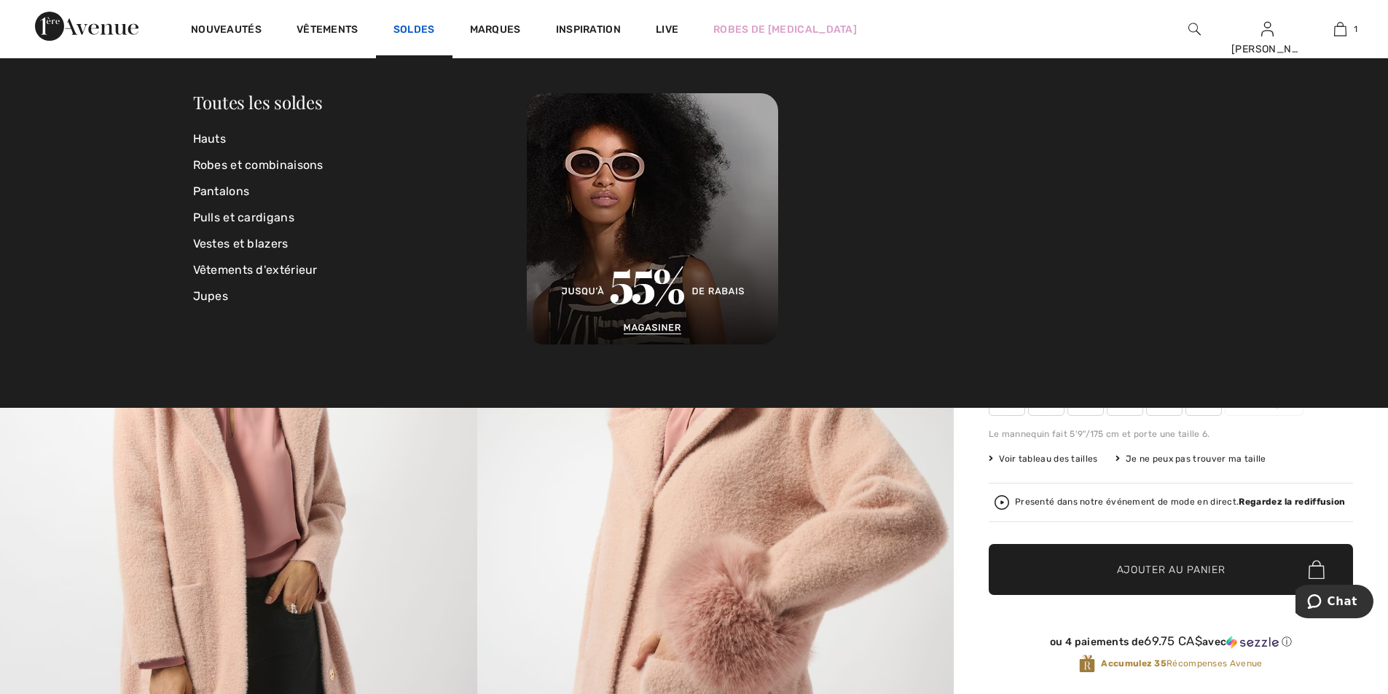
click at [418, 28] on link "Soldes" at bounding box center [414, 30] width 42 height 15
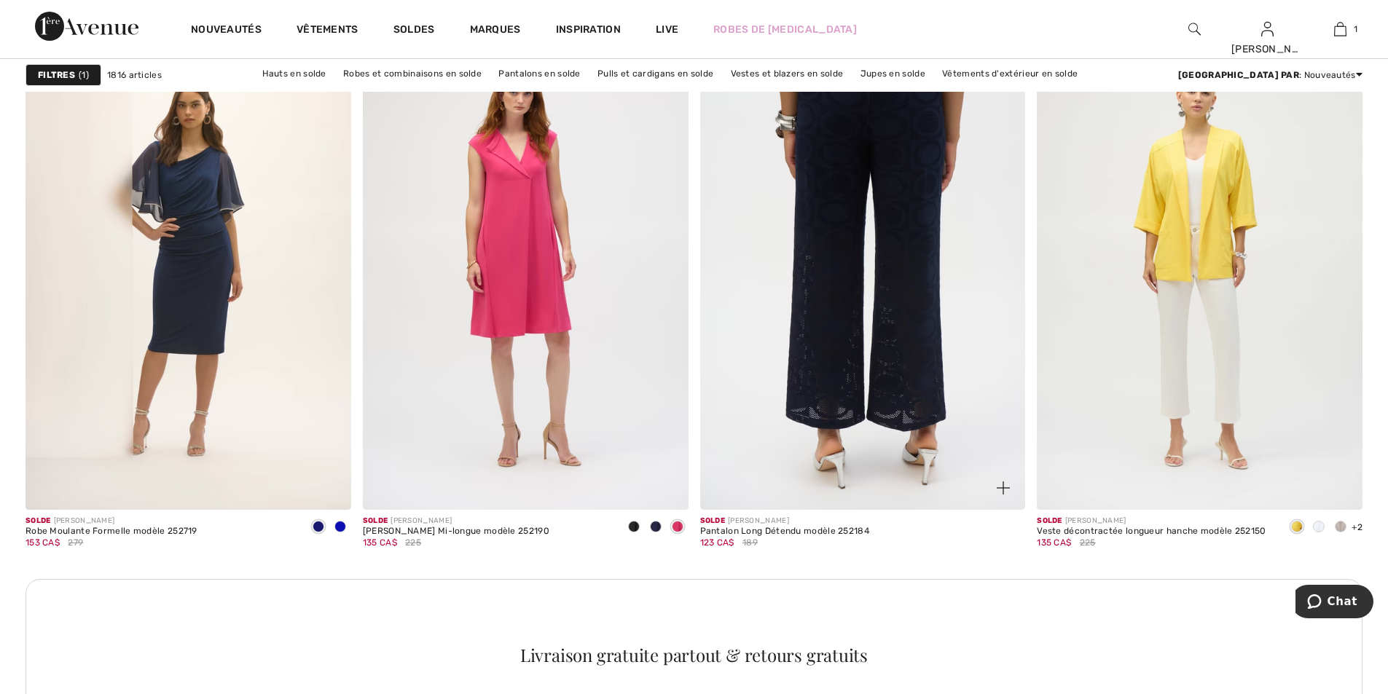
scroll to position [6075, 0]
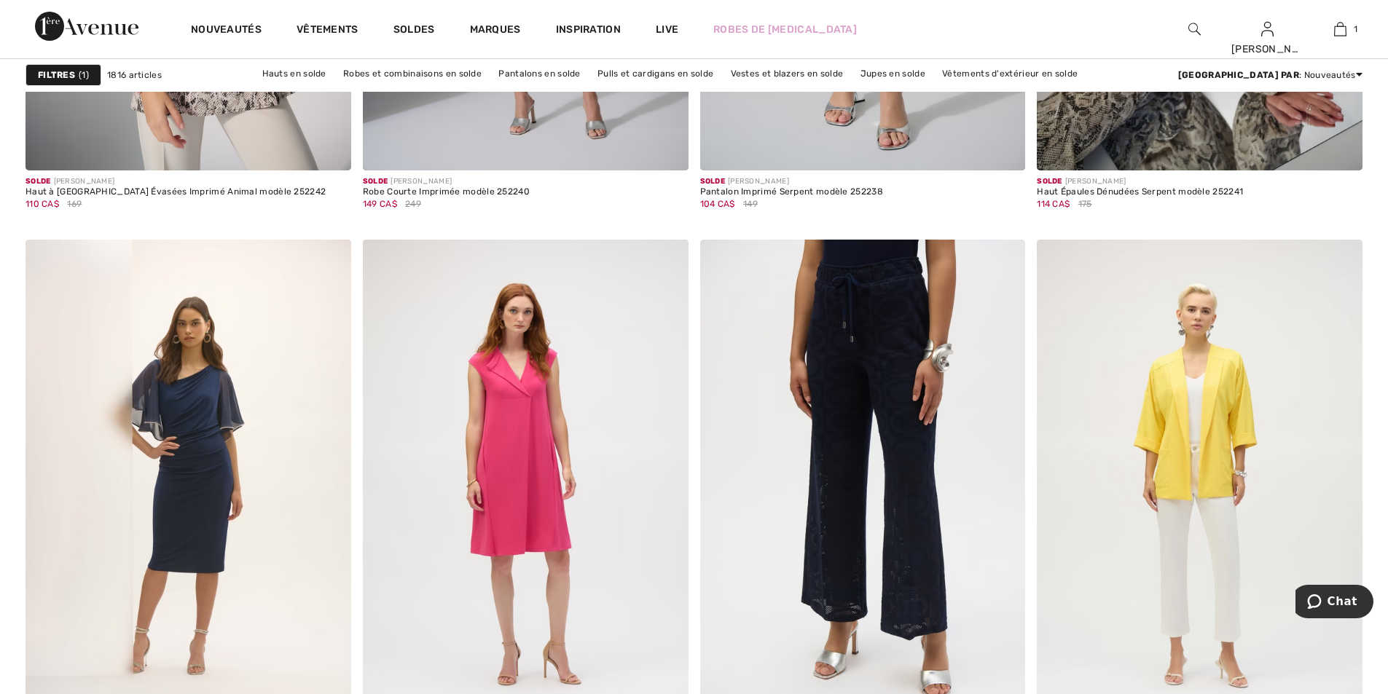
click at [1199, 26] on img at bounding box center [1194, 28] width 12 height 17
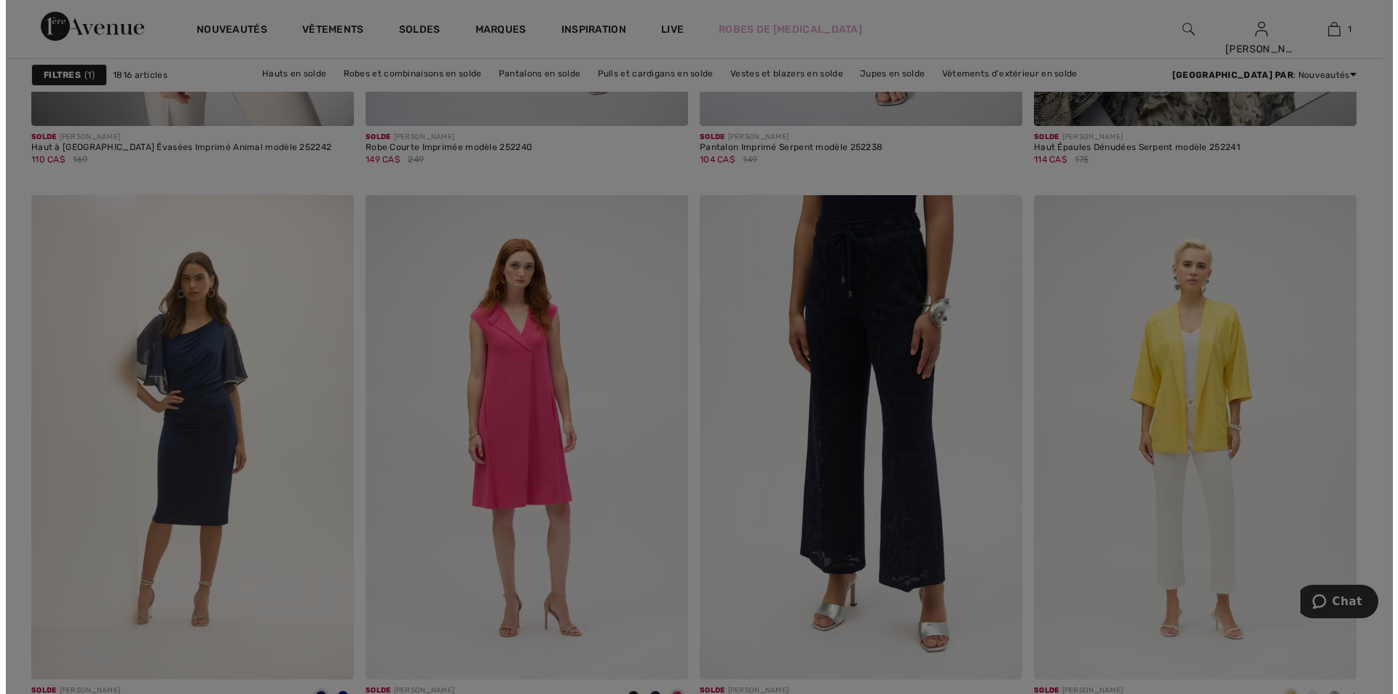
scroll to position [6116, 0]
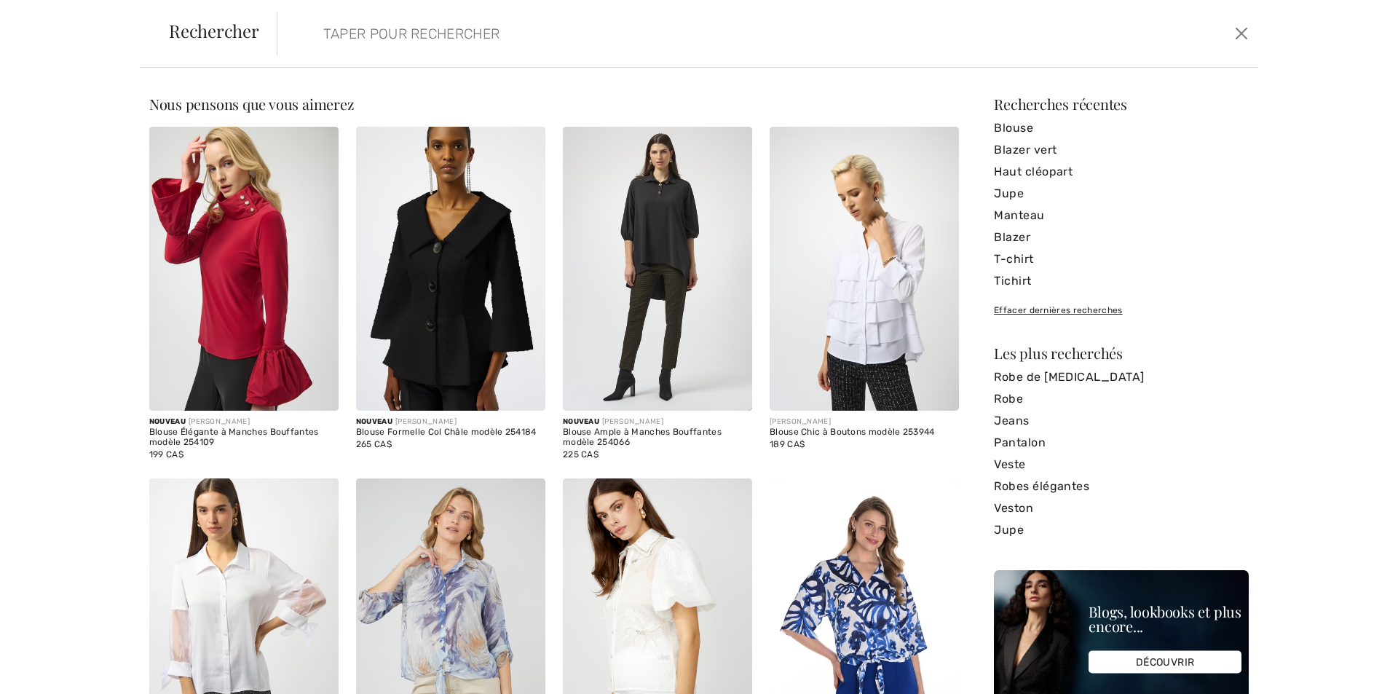
click at [565, 46] on input "search" at bounding box center [656, 34] width 689 height 44
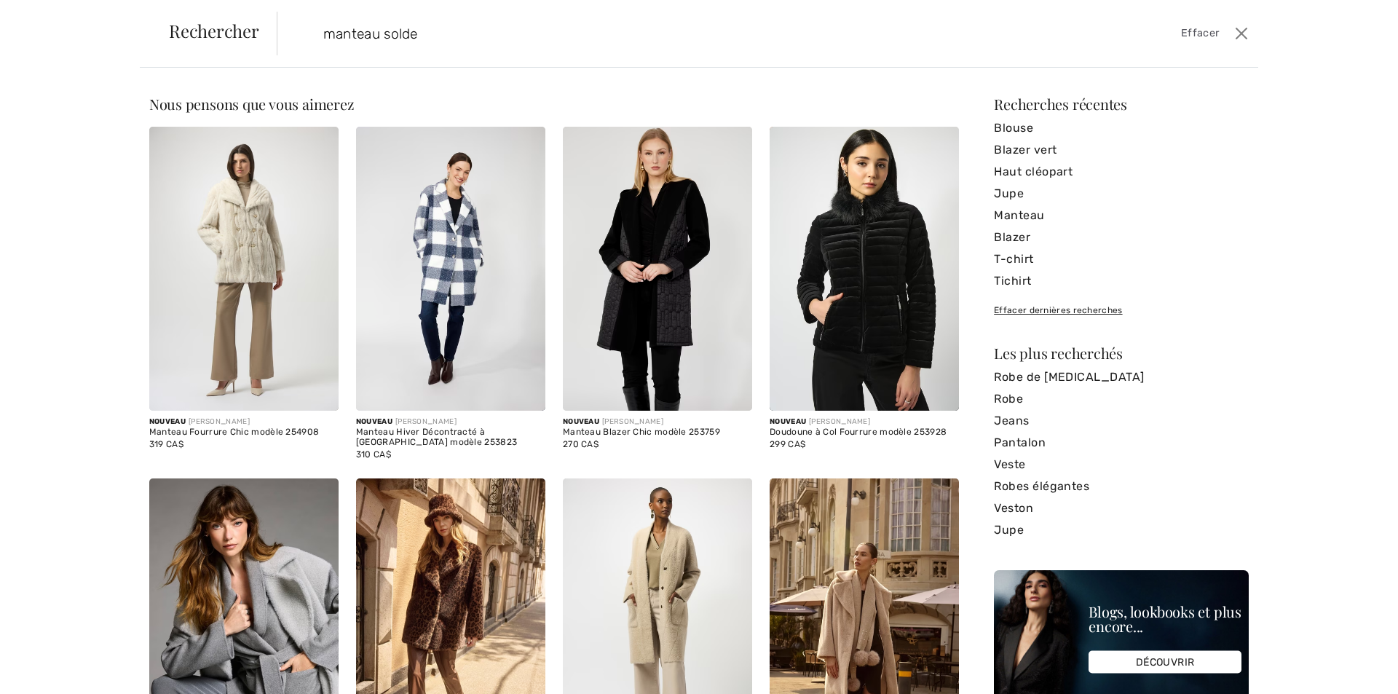
type input "manteau solde"
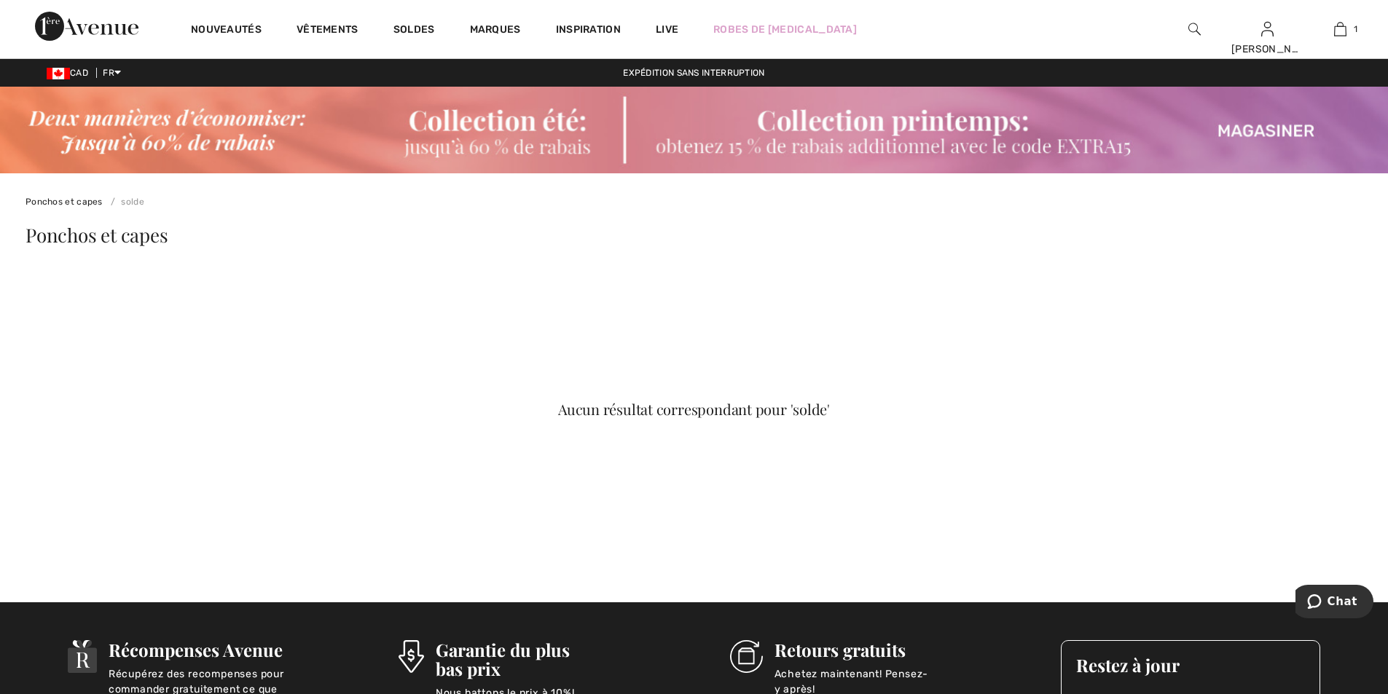
click at [1198, 26] on img at bounding box center [1194, 28] width 12 height 17
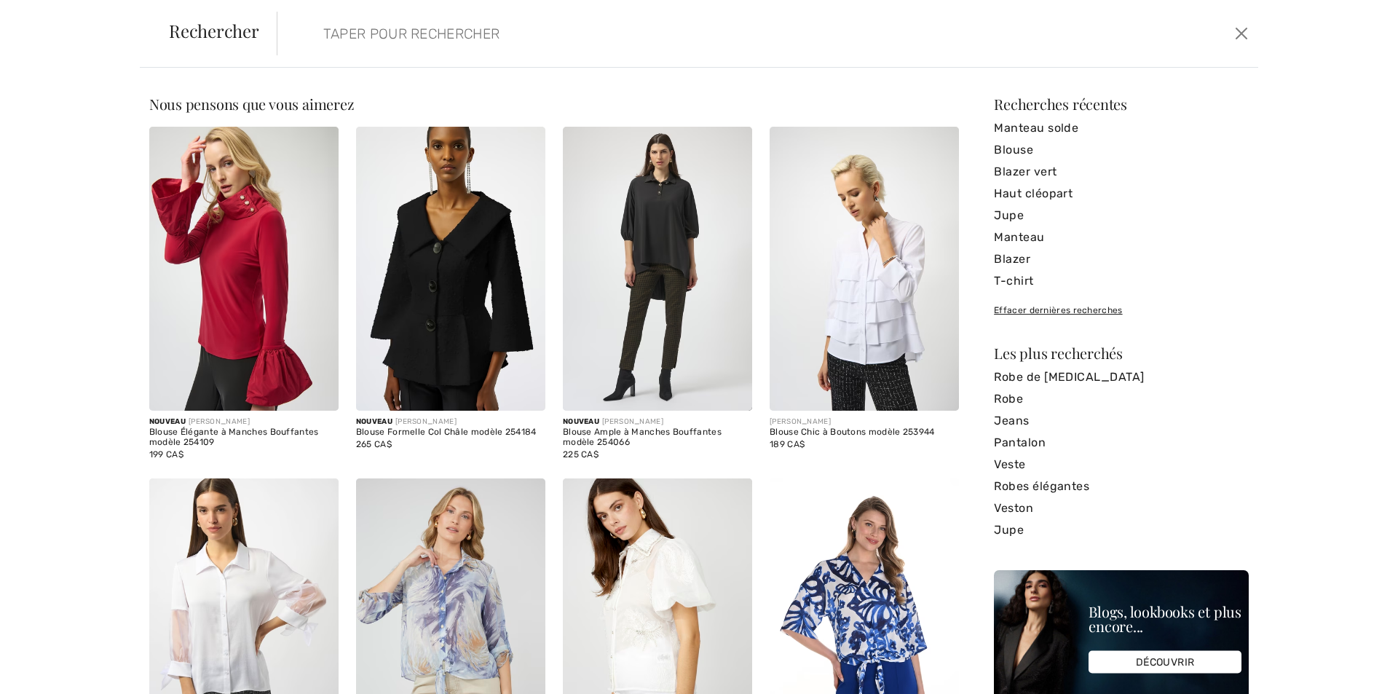
click at [585, 44] on input "search" at bounding box center [656, 34] width 689 height 44
type input ","
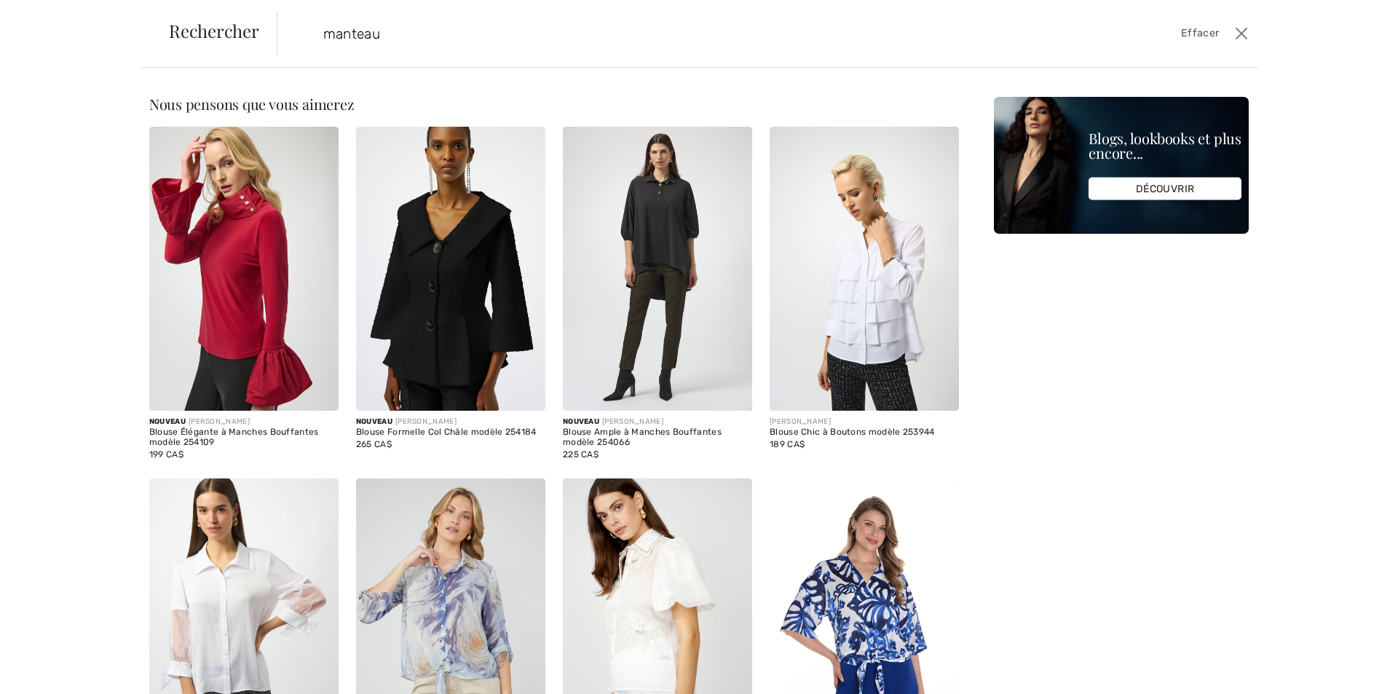
type input "manteau"
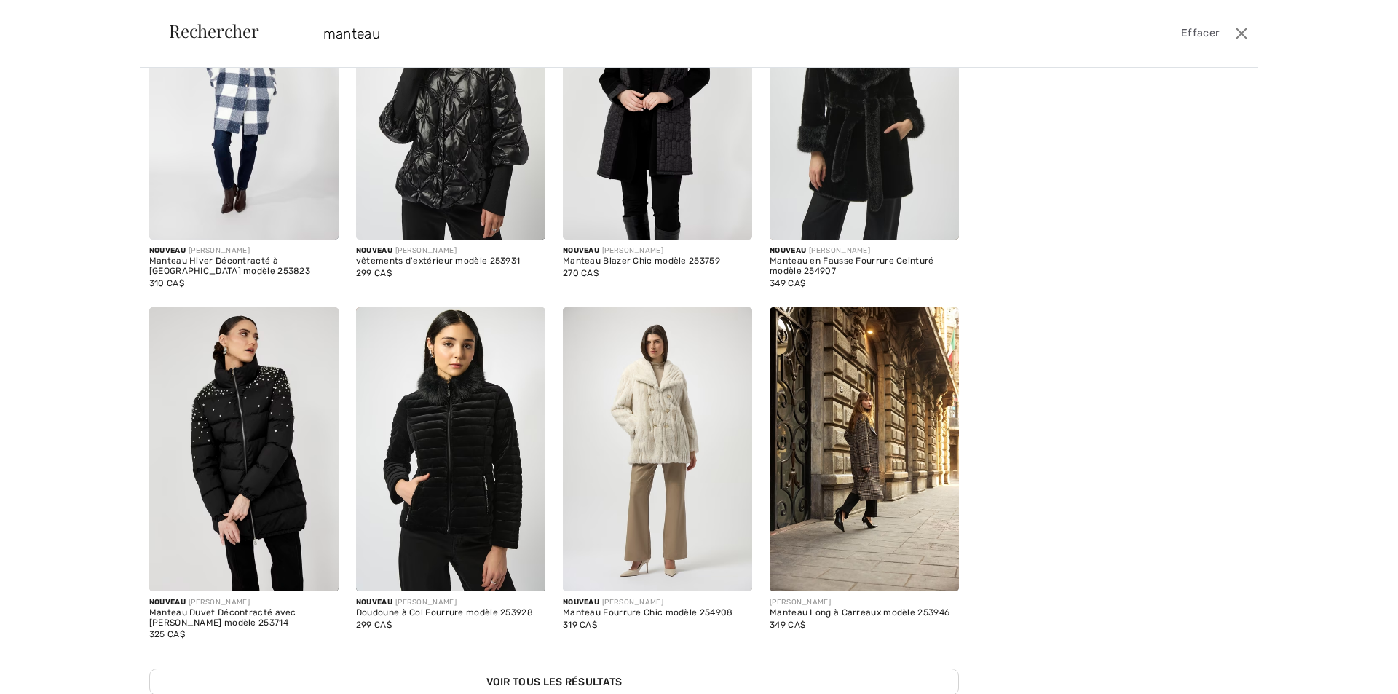
scroll to position [326, 0]
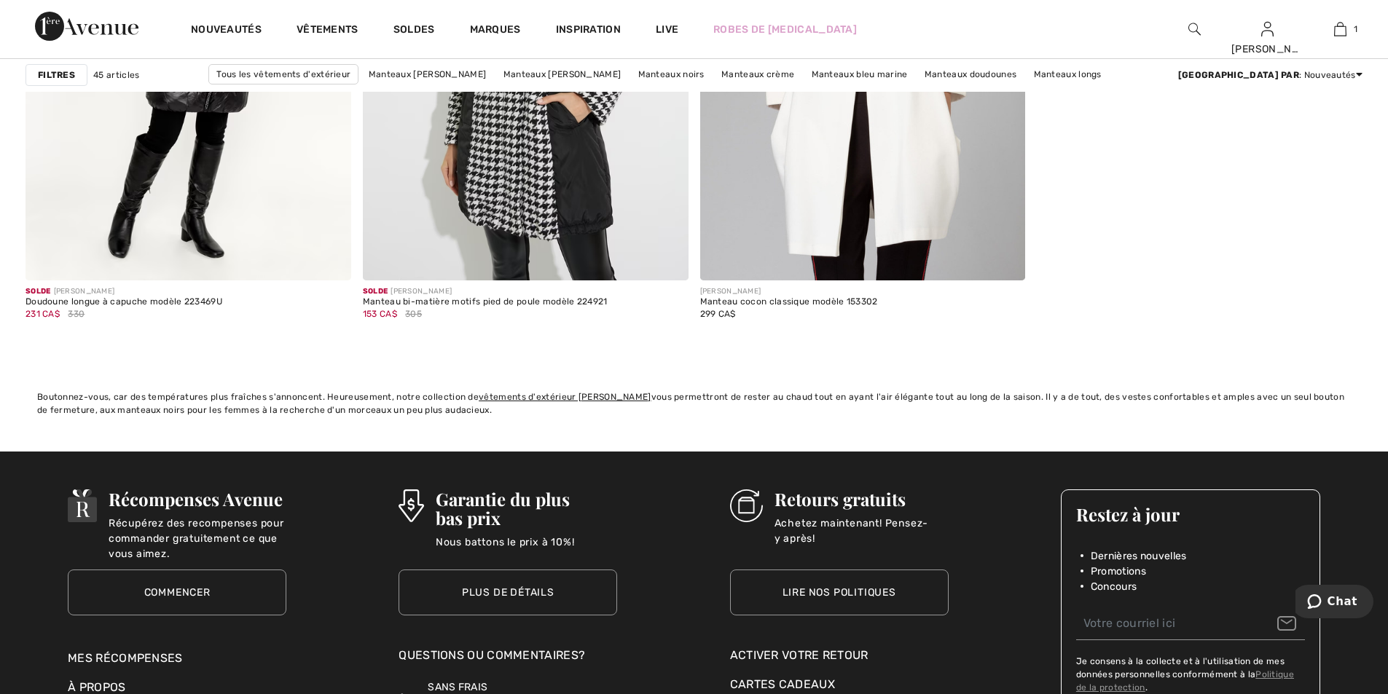
scroll to position [7502, 0]
